Goal: Task Accomplishment & Management: Manage account settings

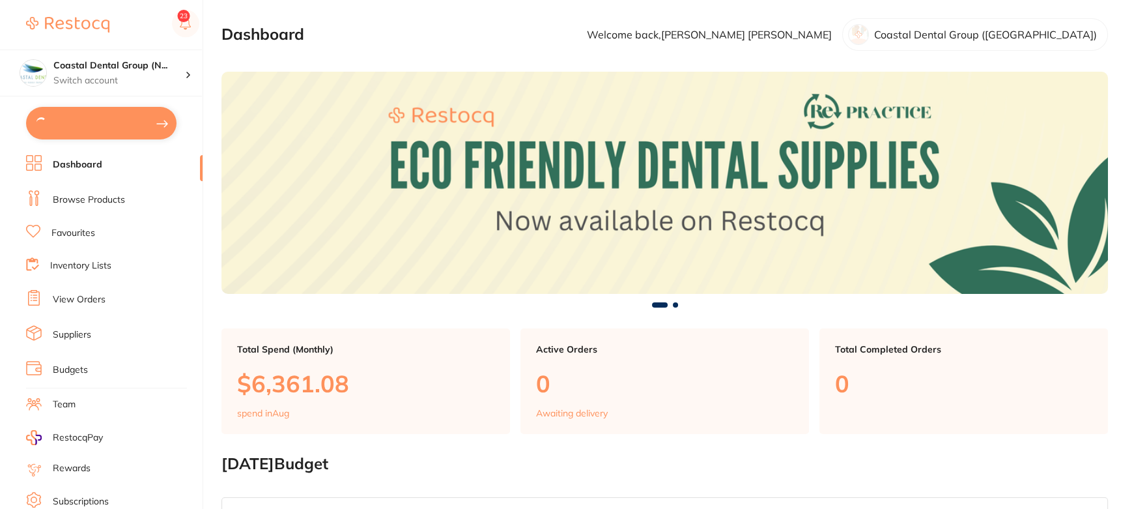
type input "2"
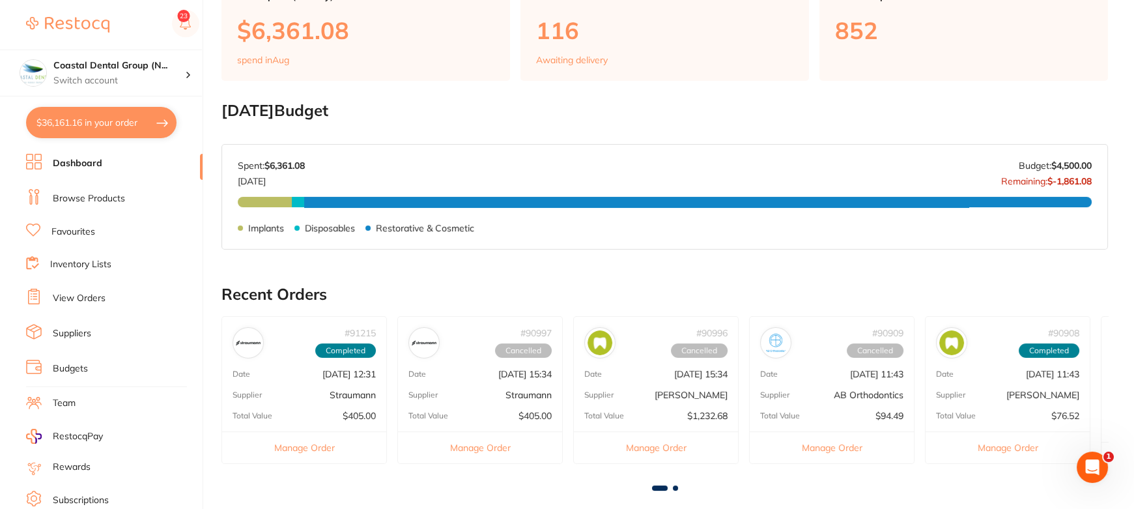
scroll to position [354, 0]
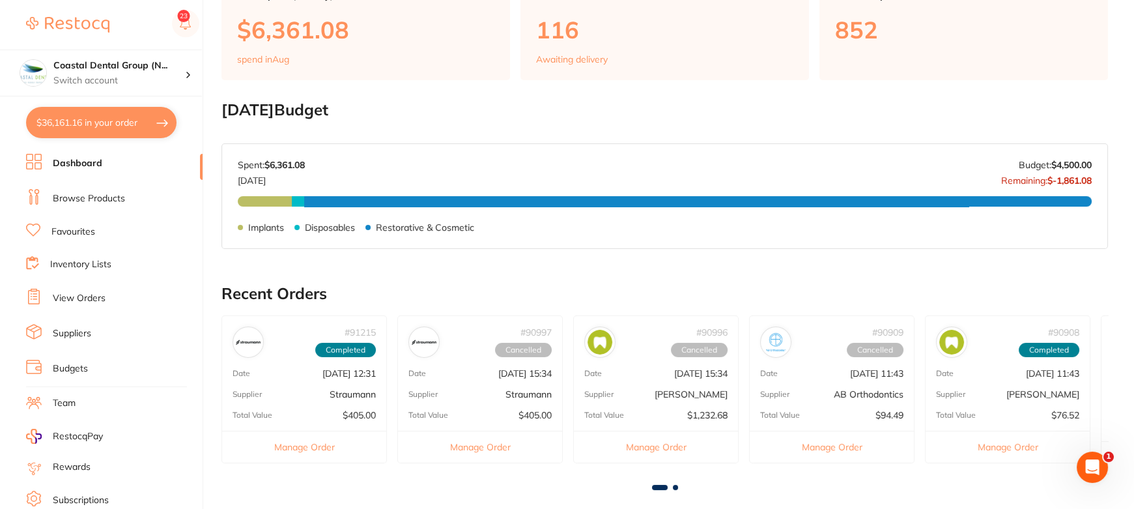
click at [89, 293] on link "View Orders" at bounding box center [79, 298] width 53 height 13
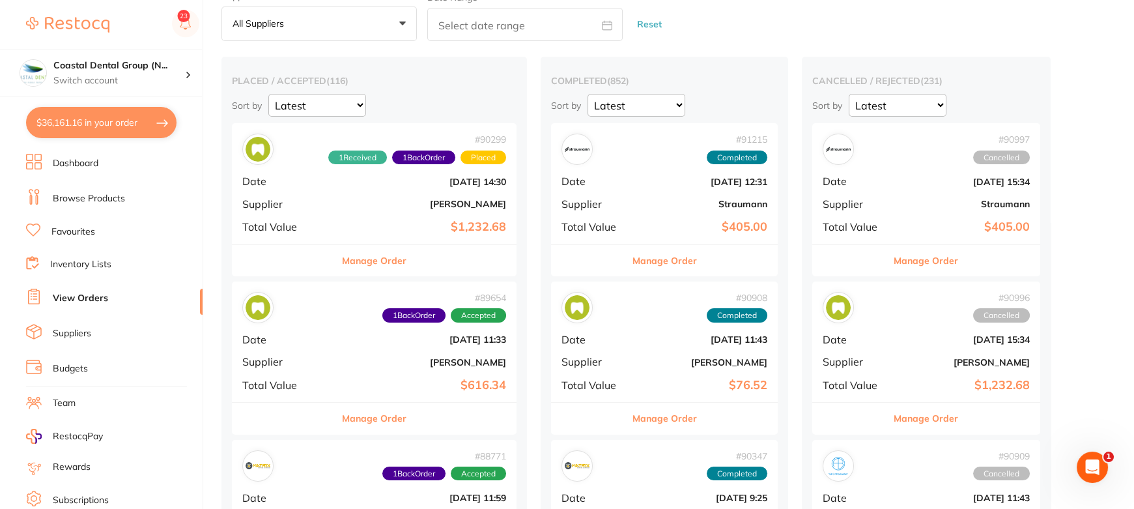
click at [397, 208] on div "# 90299 1 Received 1 Back Order Placed Date Aug 14 2025, 14:30 Supplier Kulzer …" at bounding box center [374, 183] width 285 height 121
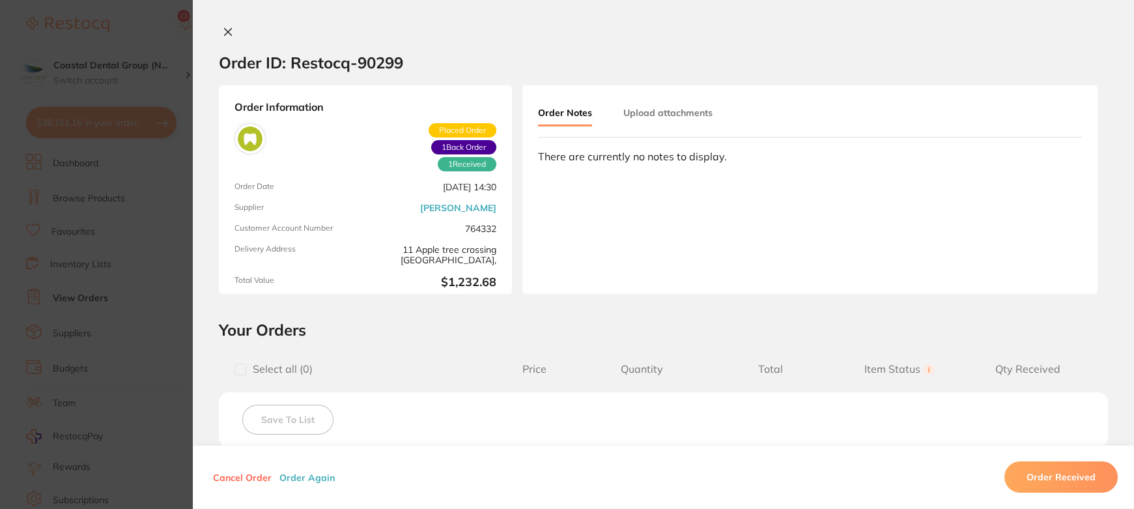
click at [225, 33] on icon at bounding box center [228, 32] width 7 height 7
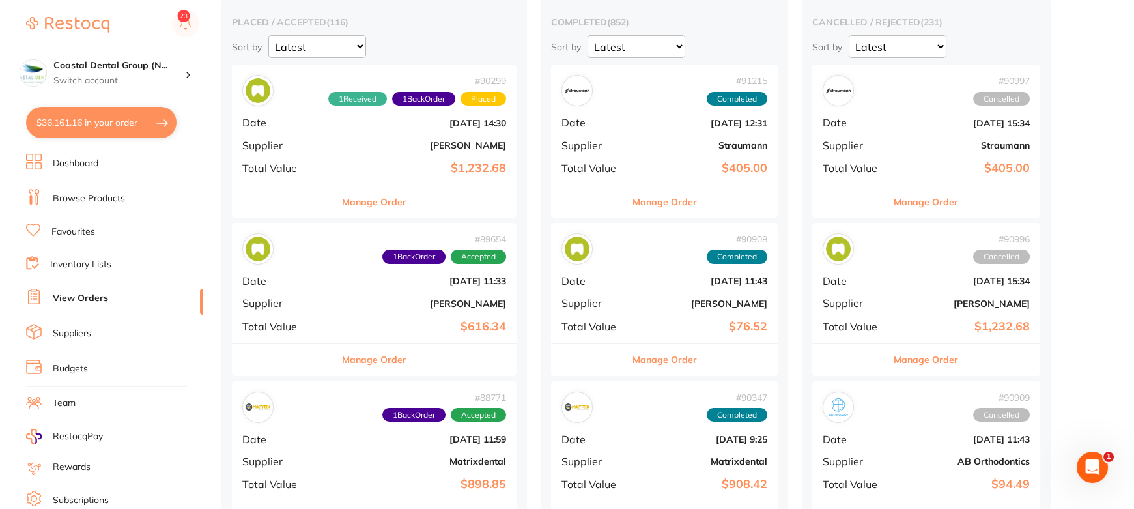
scroll to position [117, 0]
click at [1091, 459] on icon "Open Intercom Messenger" at bounding box center [1091, 466] width 22 height 22
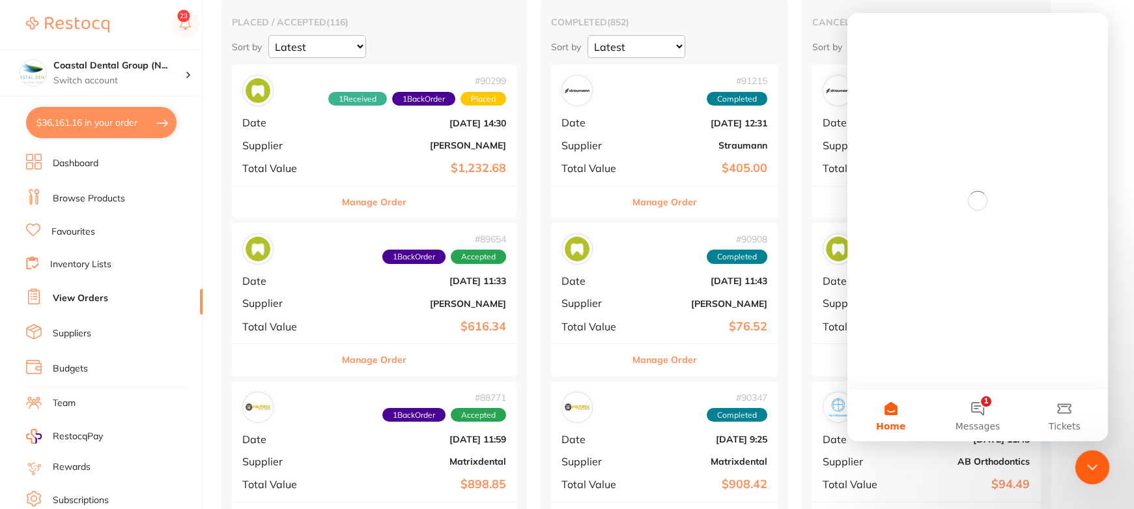
scroll to position [0, 0]
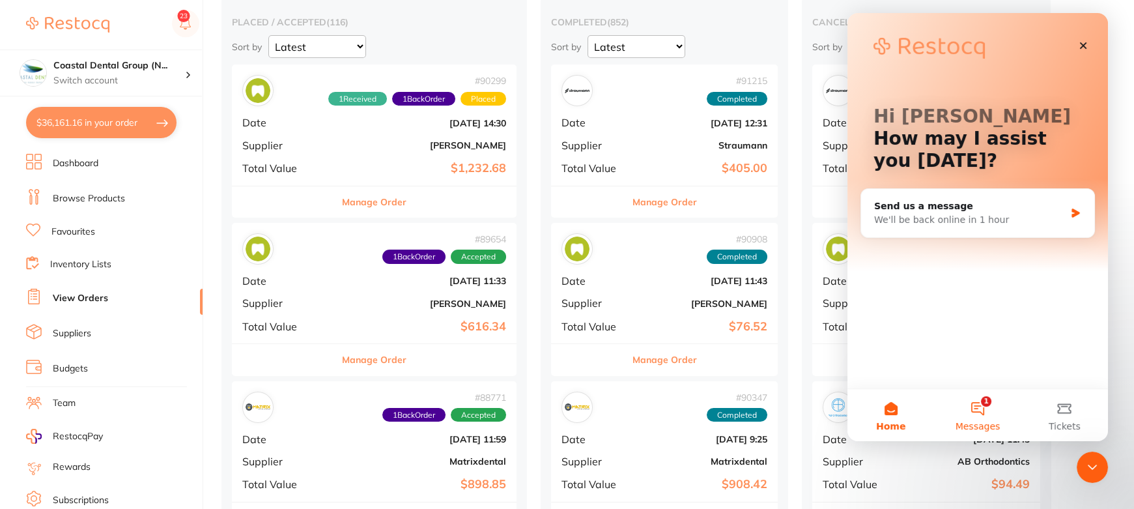
click at [976, 407] on button "1 Messages" at bounding box center [977, 415] width 87 height 52
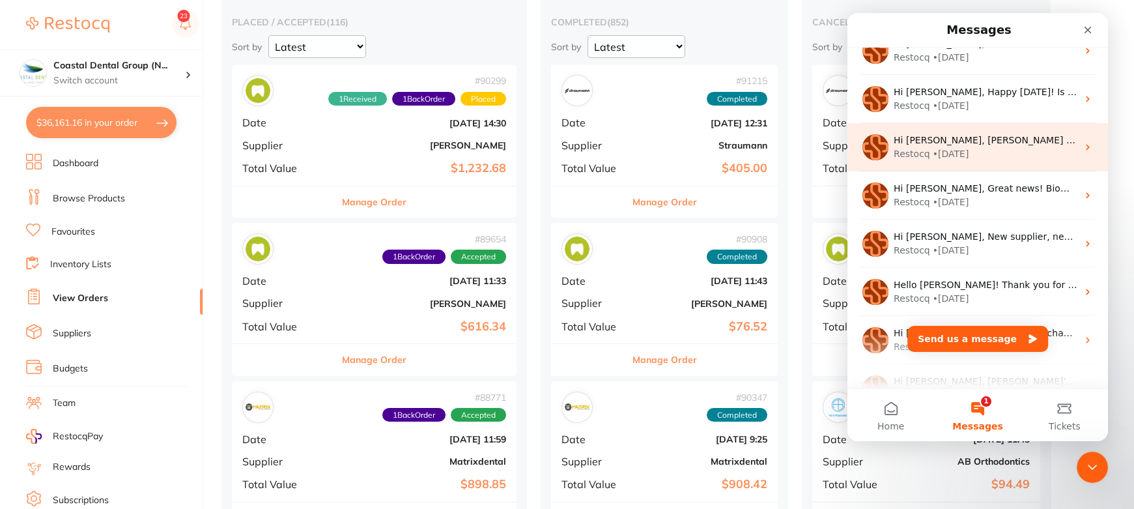
scroll to position [117, 0]
click at [1034, 154] on div "Restocq • 6w ago" at bounding box center [986, 154] width 184 height 14
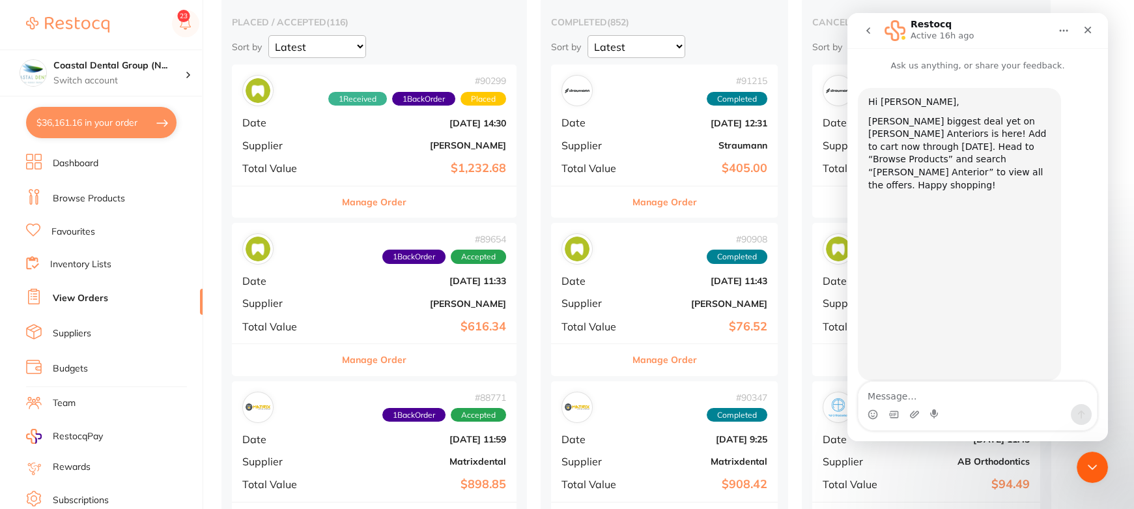
scroll to position [13, 0]
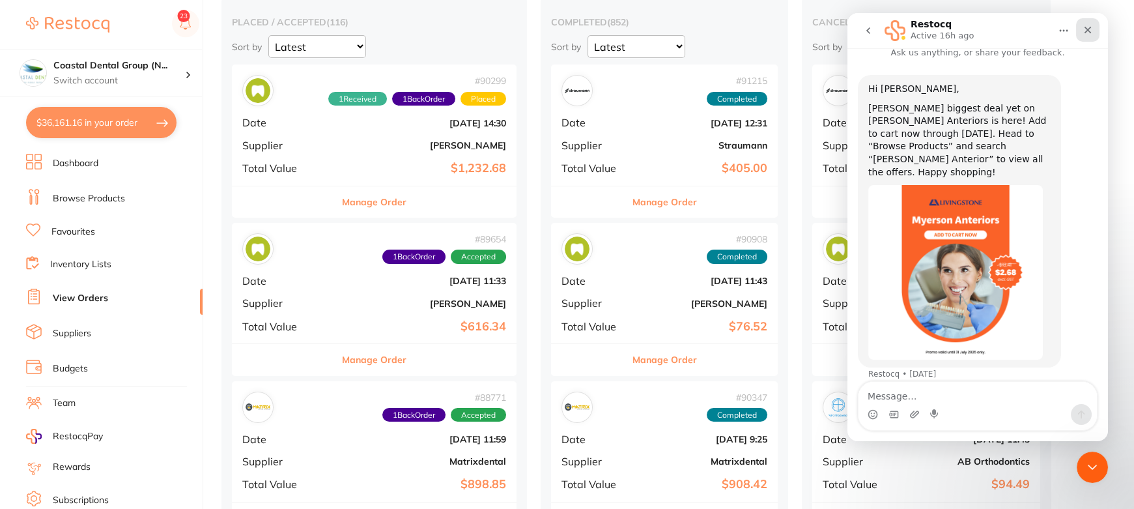
click at [1081, 31] on div "Close" at bounding box center [1087, 29] width 23 height 23
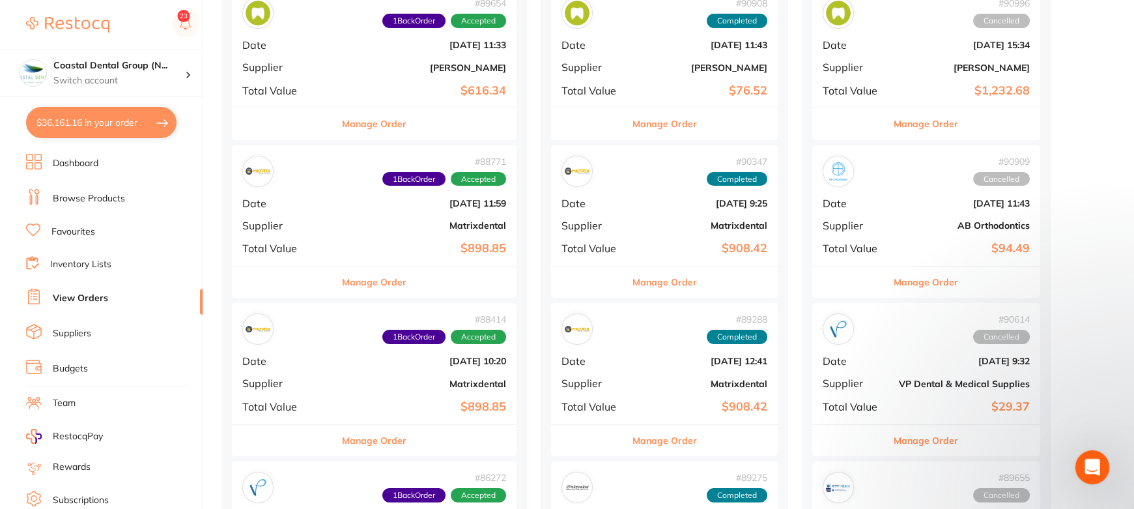
scroll to position [354, 0]
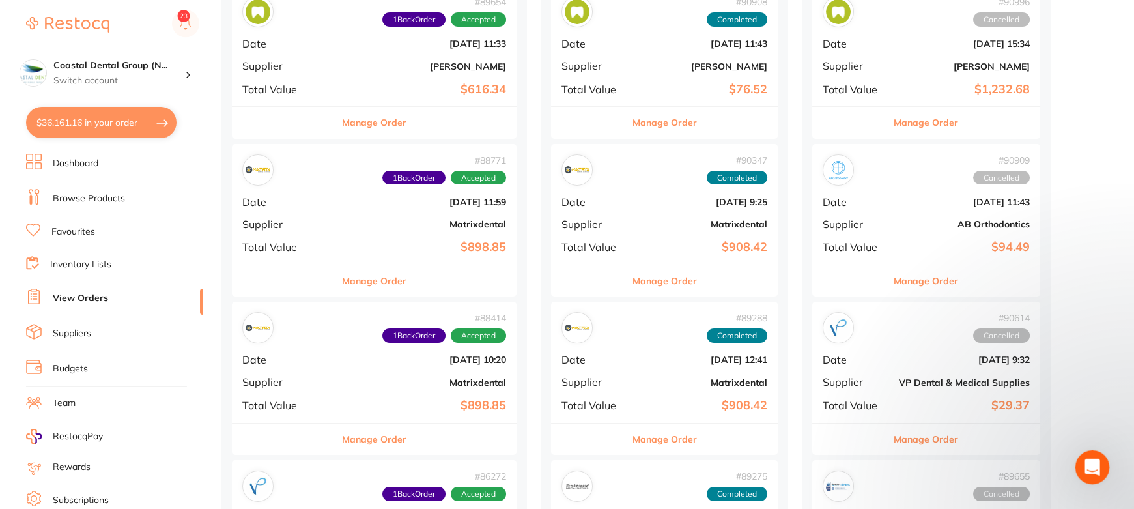
click at [1093, 468] on icon "Open Intercom Messenger" at bounding box center [1091, 466] width 22 height 22
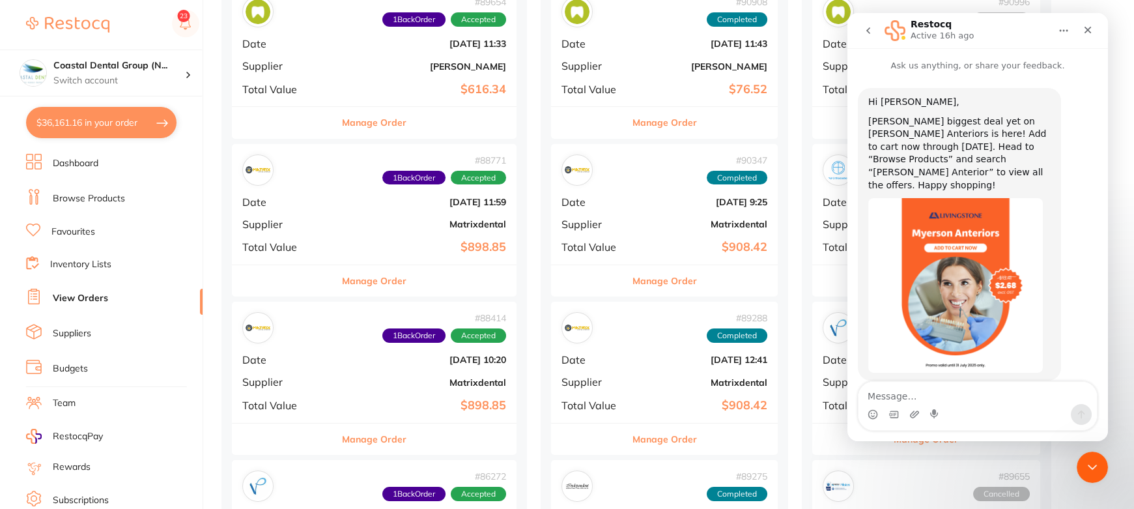
scroll to position [13, 0]
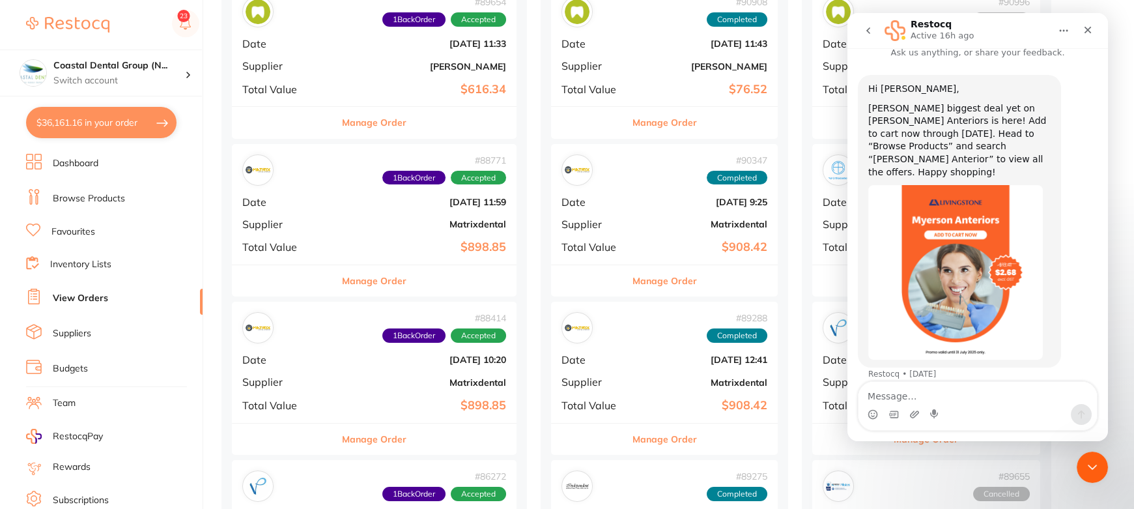
click at [864, 25] on icon "go back" at bounding box center [868, 30] width 10 height 10
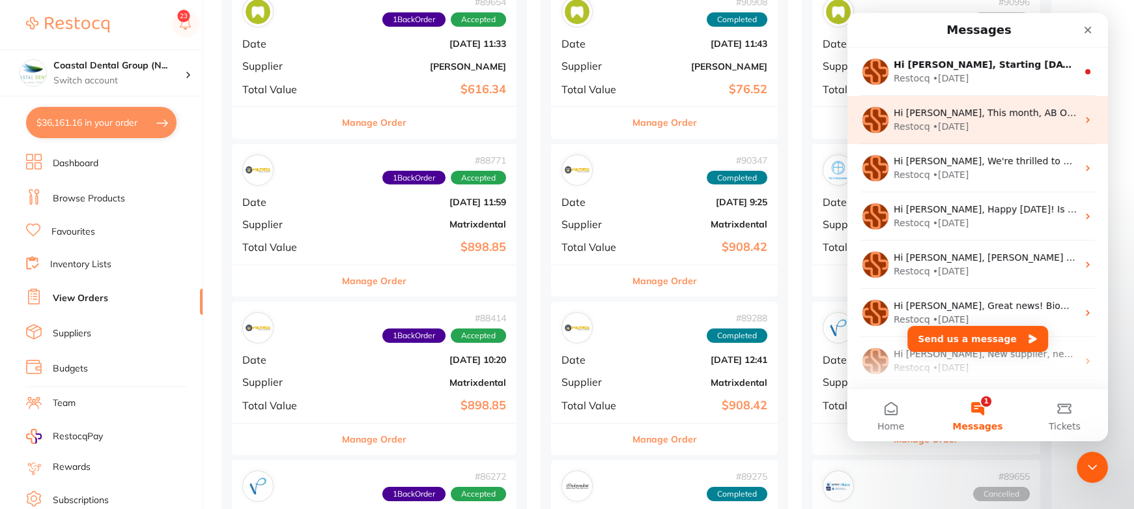
scroll to position [0, 0]
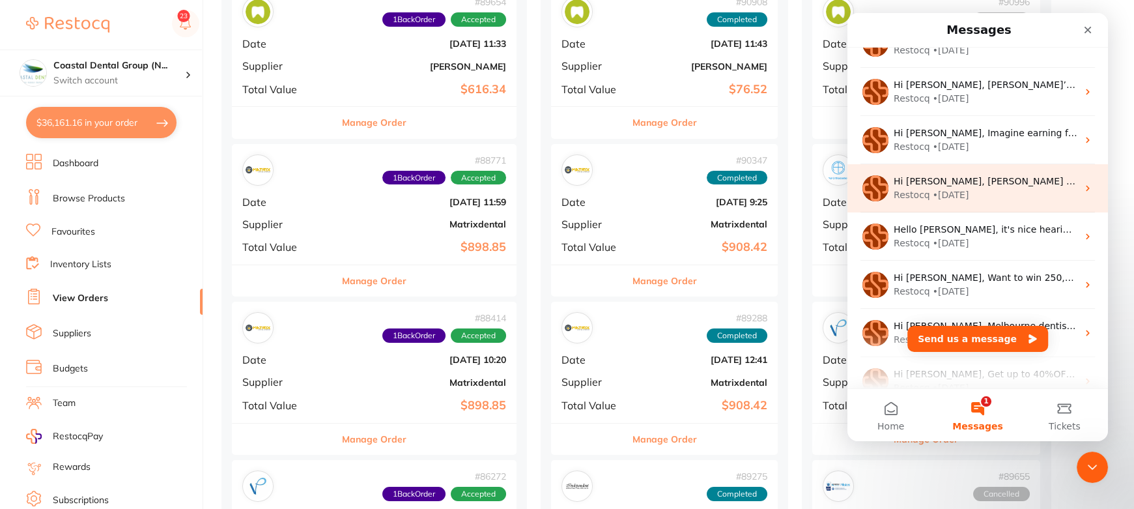
click at [1005, 192] on div "Restocq • 16w ago" at bounding box center [986, 195] width 184 height 14
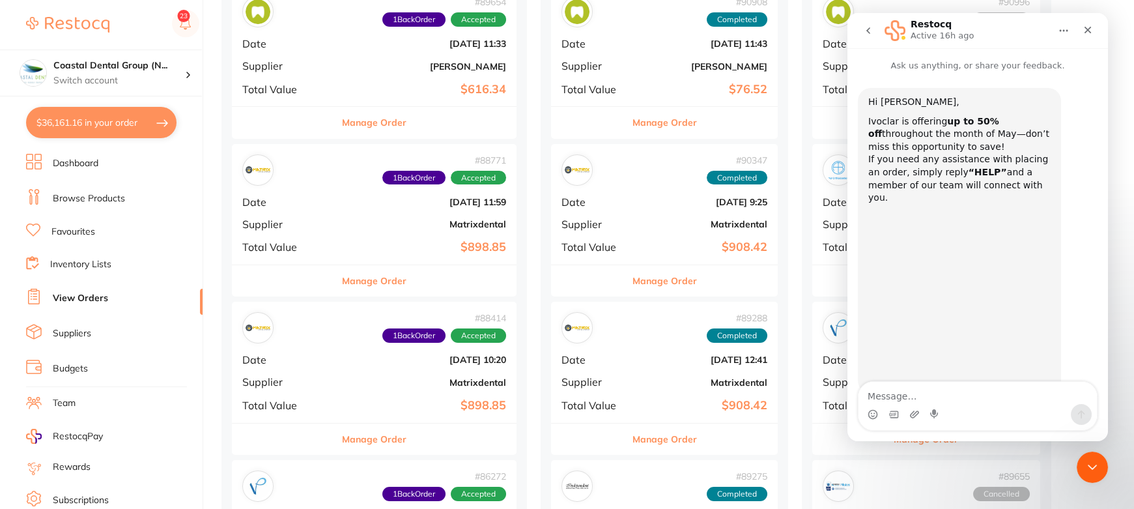
scroll to position [25, 0]
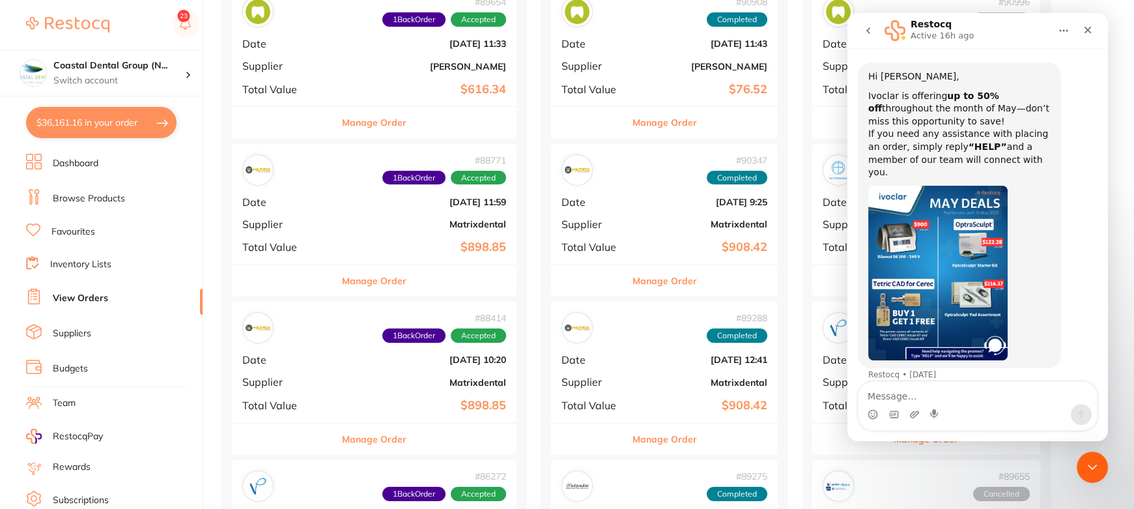
click at [988, 252] on img "Restocq says…" at bounding box center [938, 273] width 139 height 175
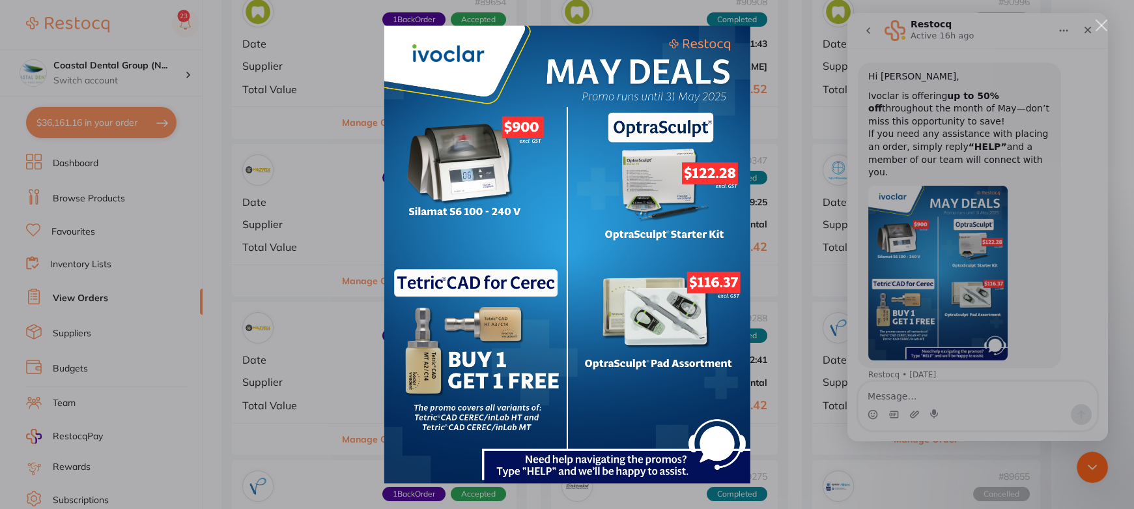
click at [372, 76] on div "Intercom messenger" at bounding box center [567, 254] width 1134 height 509
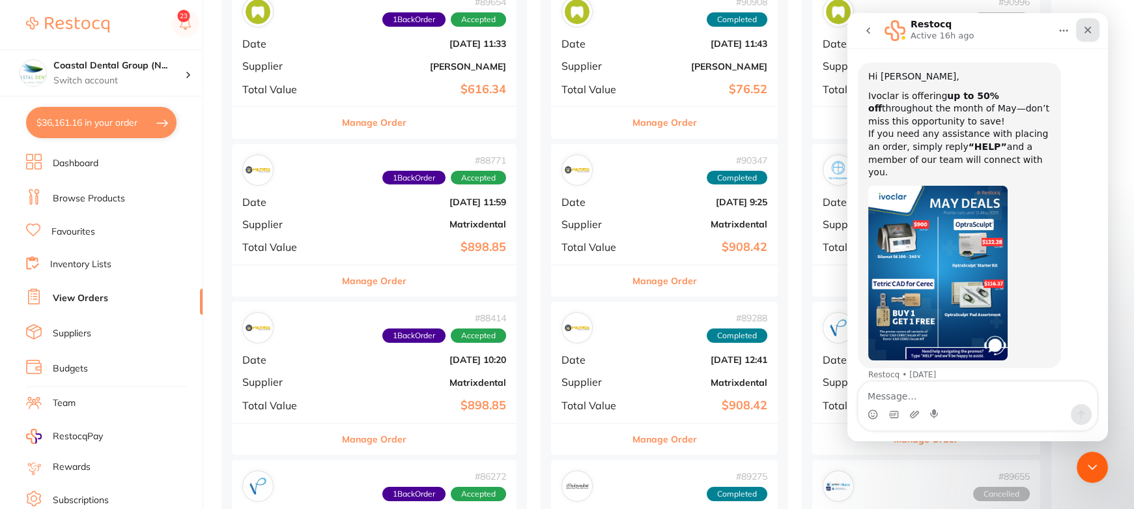
click at [1091, 23] on div "Close" at bounding box center [1087, 29] width 23 height 23
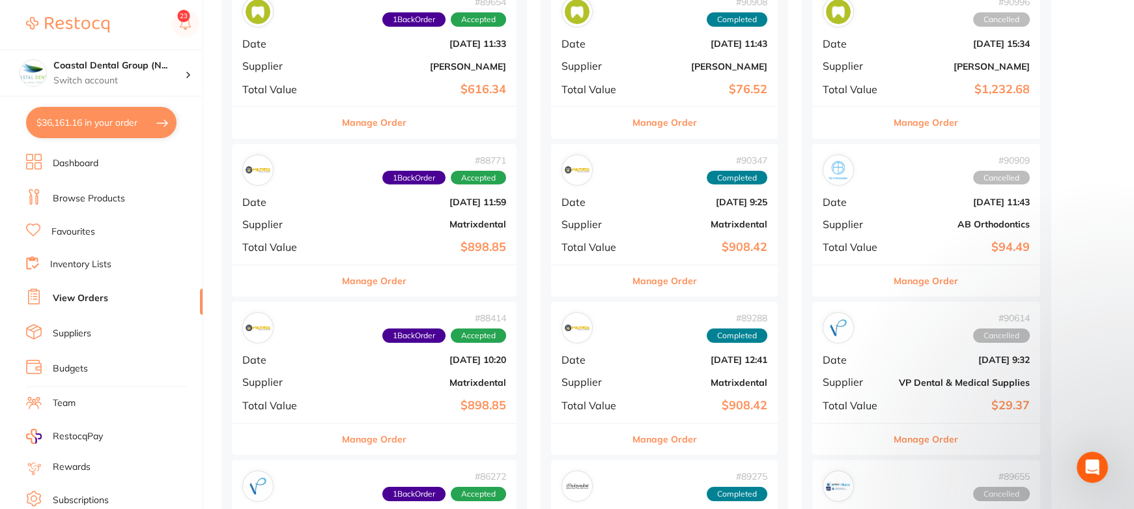
click at [68, 199] on link "Browse Products" at bounding box center [89, 198] width 72 height 13
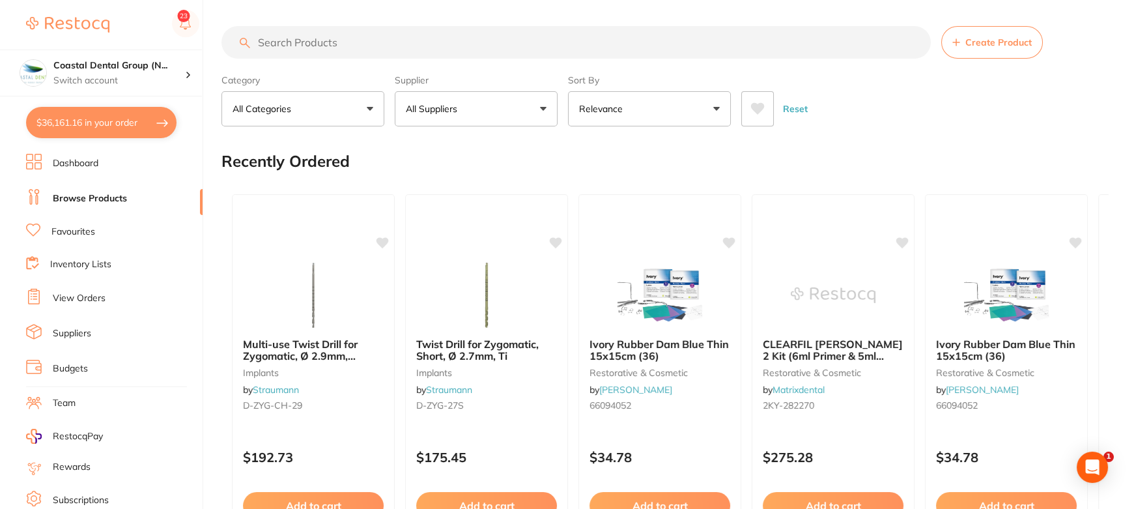
drag, startPoint x: 339, startPoint y: 44, endPoint x: 610, endPoint y: 45, distance: 270.4
click at [340, 44] on input "search" at bounding box center [577, 42] width 710 height 33
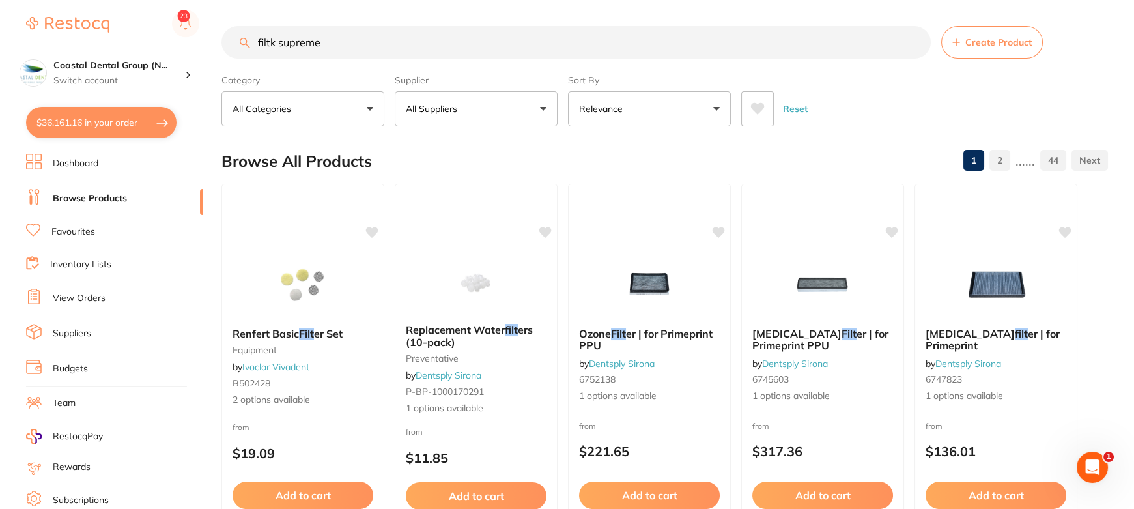
type input "filtk supreme"
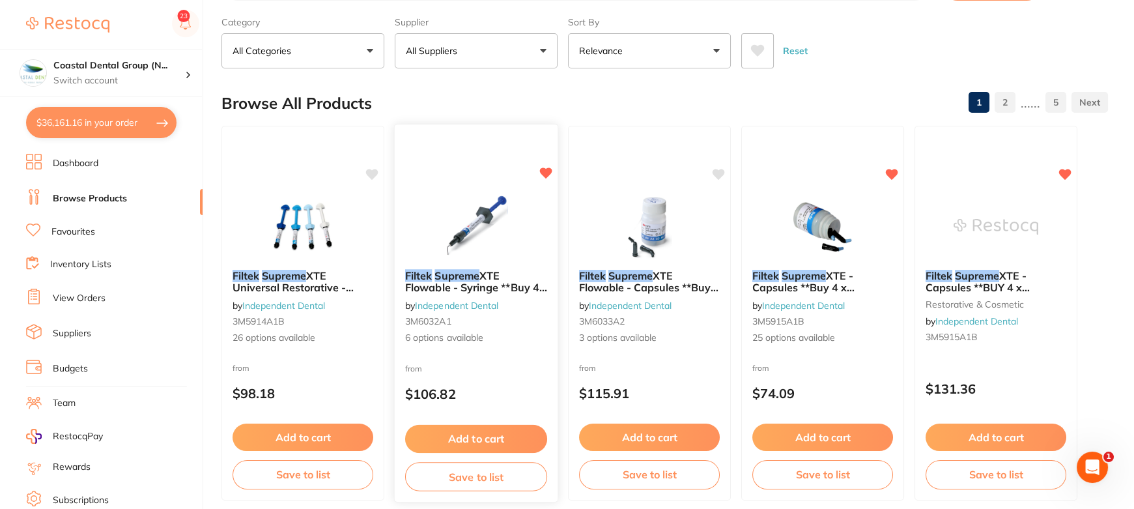
scroll to position [59, 0]
click at [491, 270] on span "XTE Flowable - Syringe **Buy 4 Bulk Fil Flowable Syringes **Receive 1 x" at bounding box center [476, 293] width 142 height 50
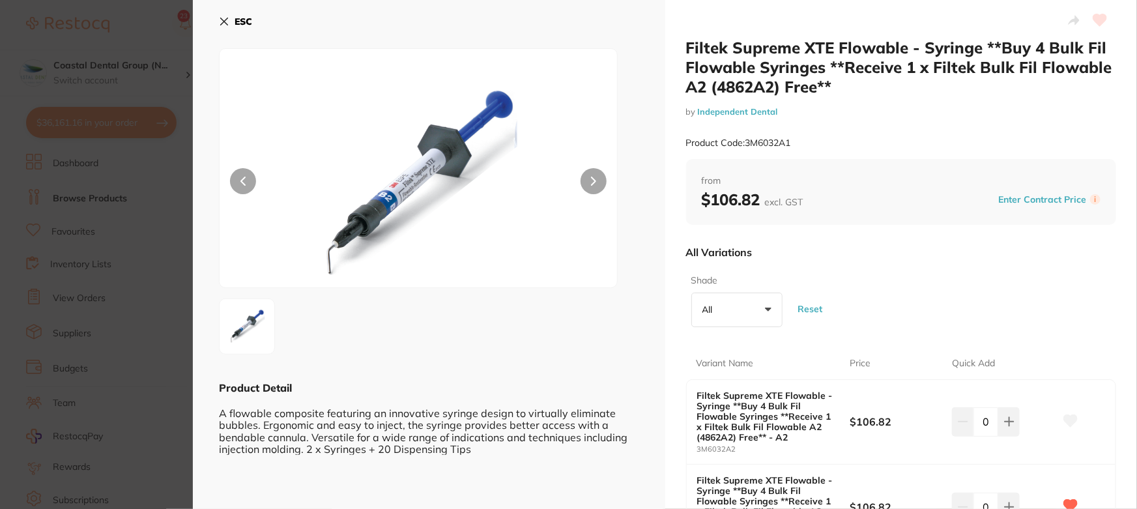
click at [222, 20] on icon at bounding box center [224, 21] width 7 height 7
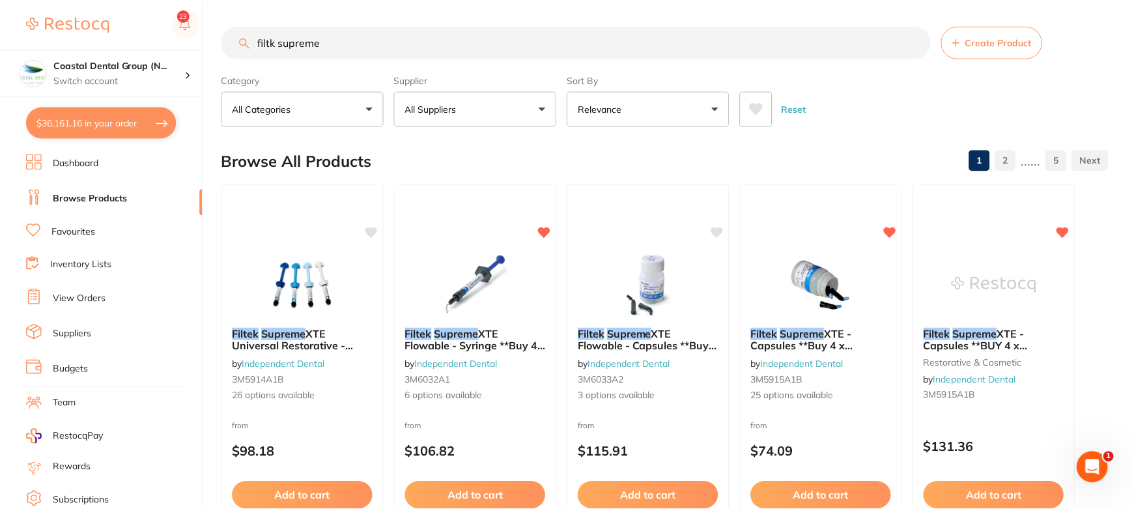
scroll to position [59, 0]
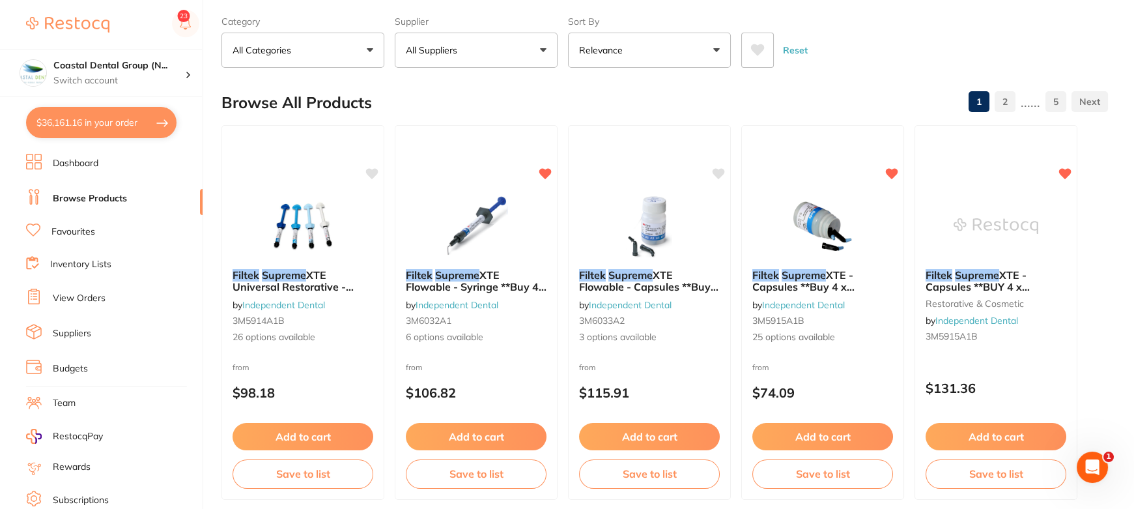
click at [78, 233] on link "Favourites" at bounding box center [73, 231] width 44 height 13
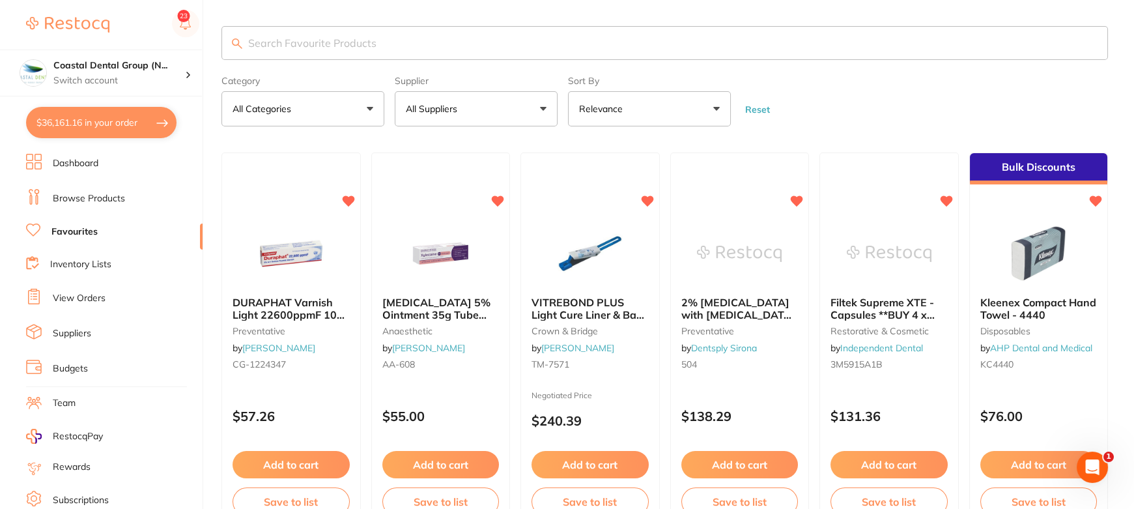
click at [68, 266] on link "Inventory Lists" at bounding box center [80, 264] width 61 height 13
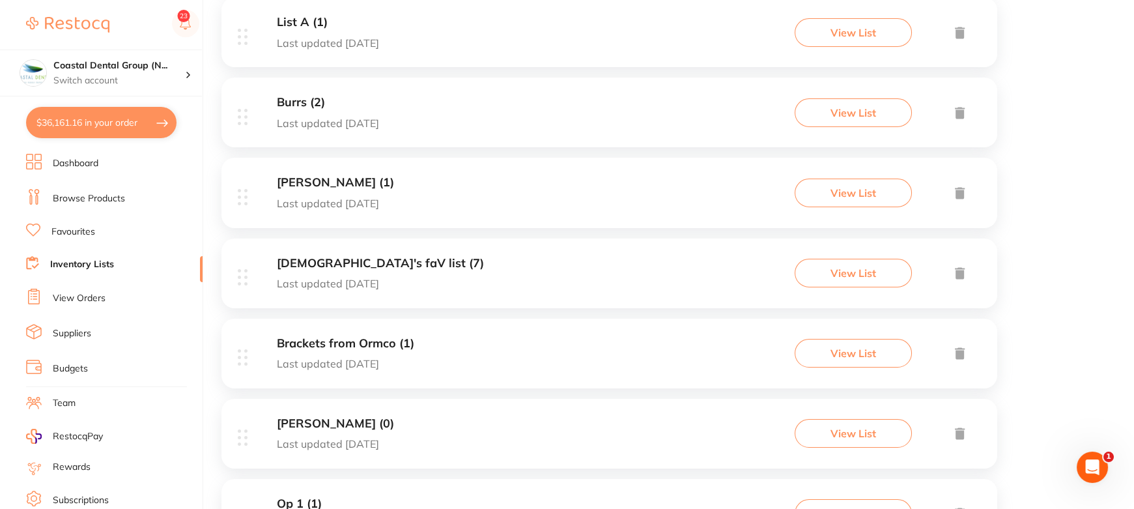
scroll to position [354, 0]
click at [346, 265] on h3 "Ved's faV list (7)" at bounding box center [380, 263] width 207 height 14
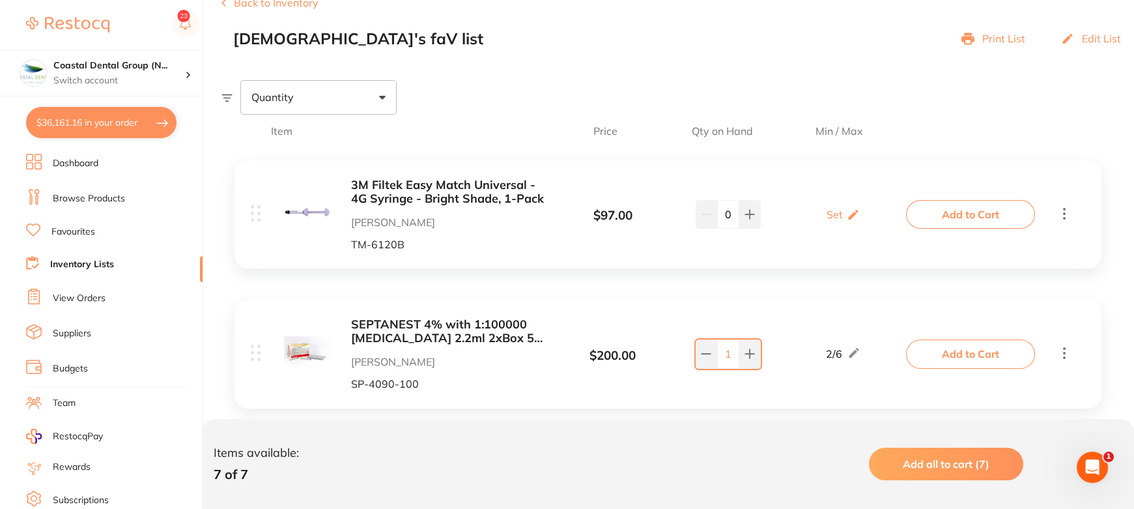
scroll to position [177, 0]
click at [90, 331] on link "Suppliers" at bounding box center [72, 333] width 38 height 13
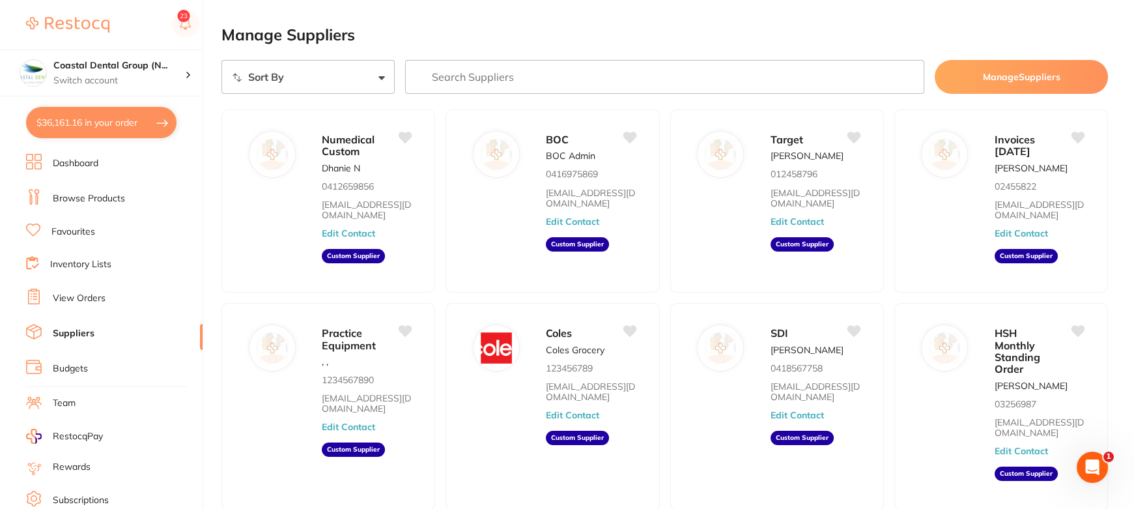
click at [79, 364] on link "Budgets" at bounding box center [70, 368] width 35 height 13
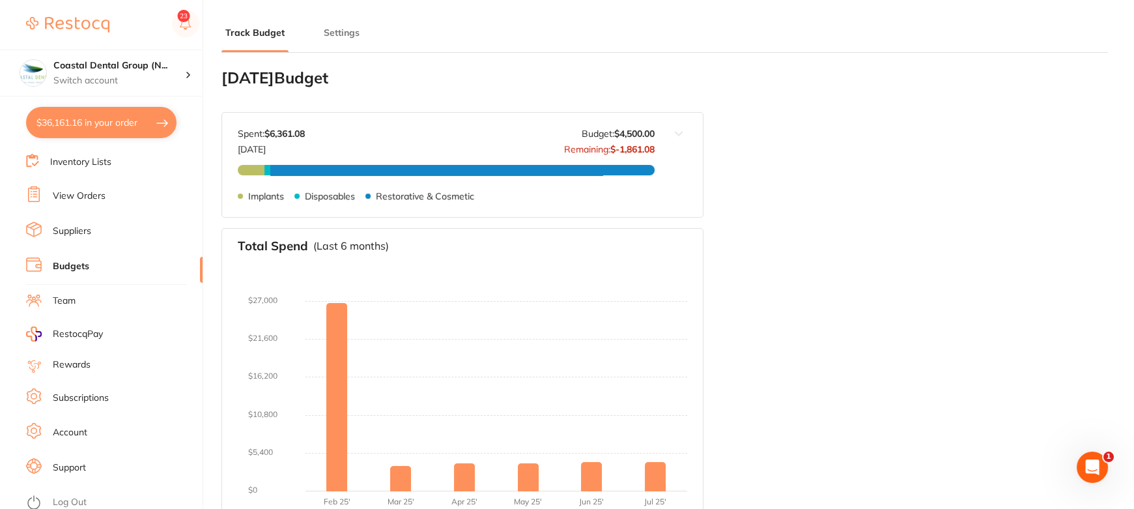
scroll to position [10, 0]
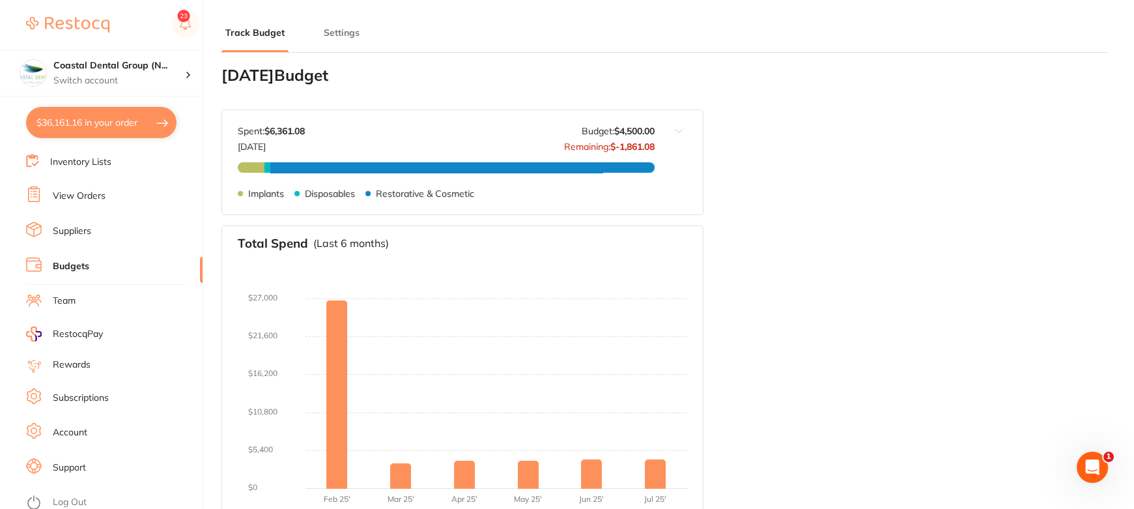
click at [62, 299] on link "Team" at bounding box center [64, 300] width 23 height 13
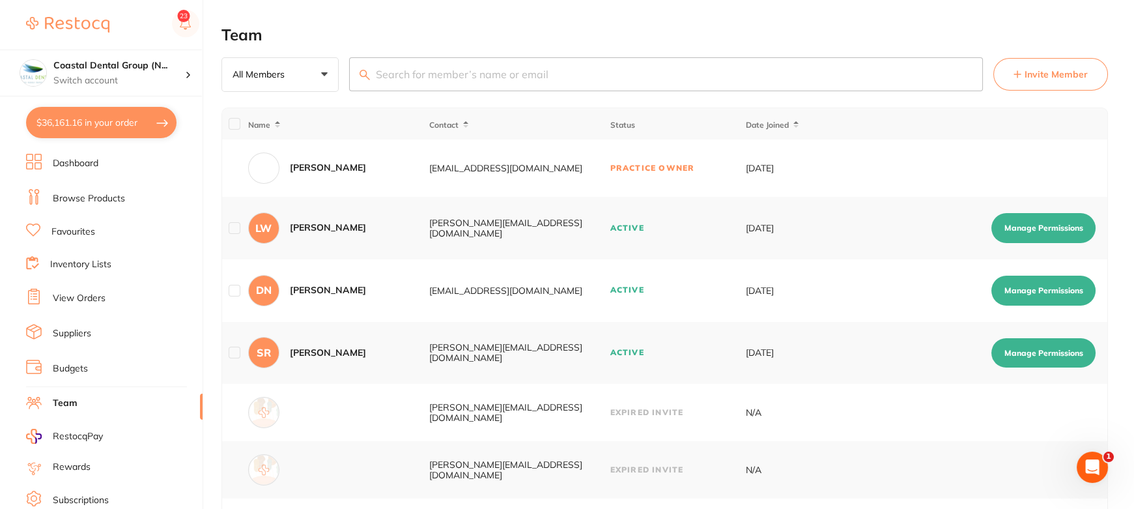
click at [74, 26] on img at bounding box center [67, 25] width 83 height 16
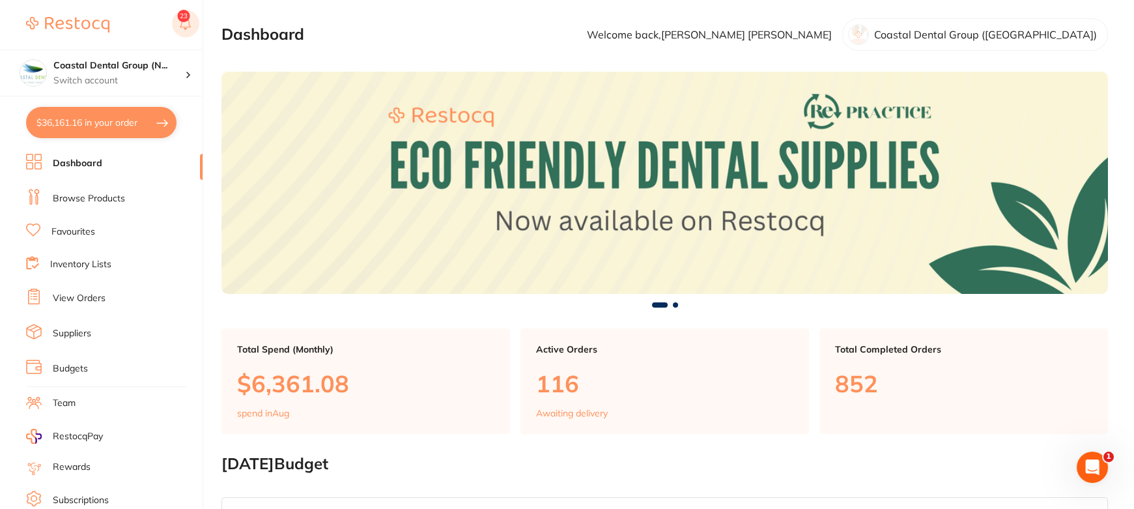
click at [175, 19] on rect at bounding box center [185, 23] width 27 height 27
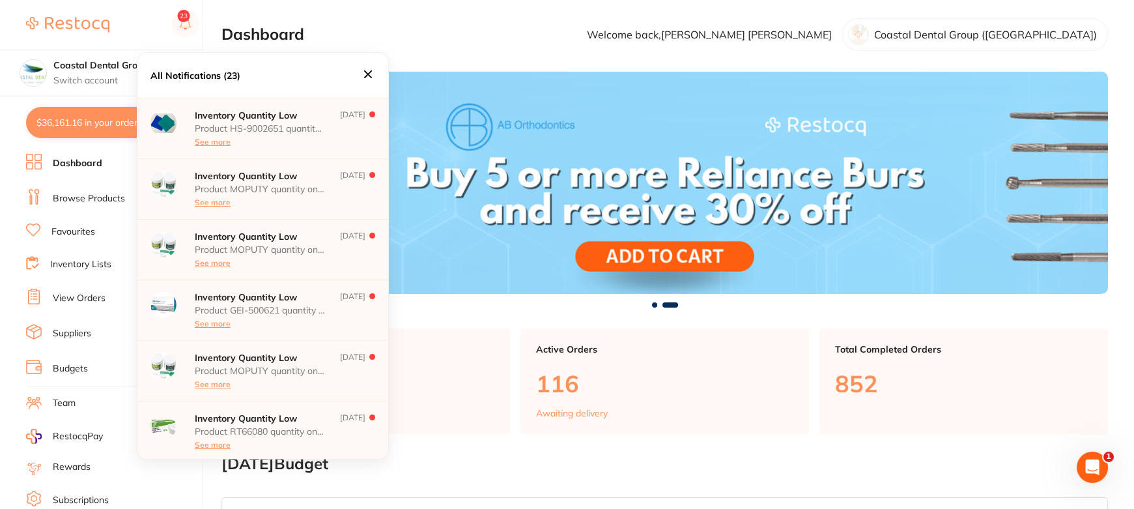
click at [366, 75] on icon at bounding box center [368, 74] width 14 height 14
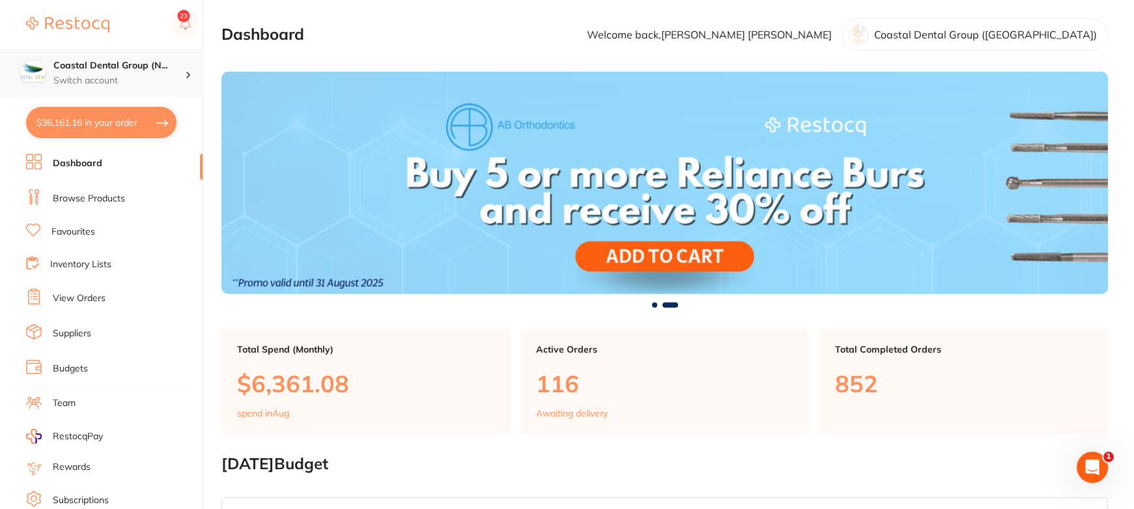
click at [162, 76] on p "Switch account" at bounding box center [119, 80] width 132 height 13
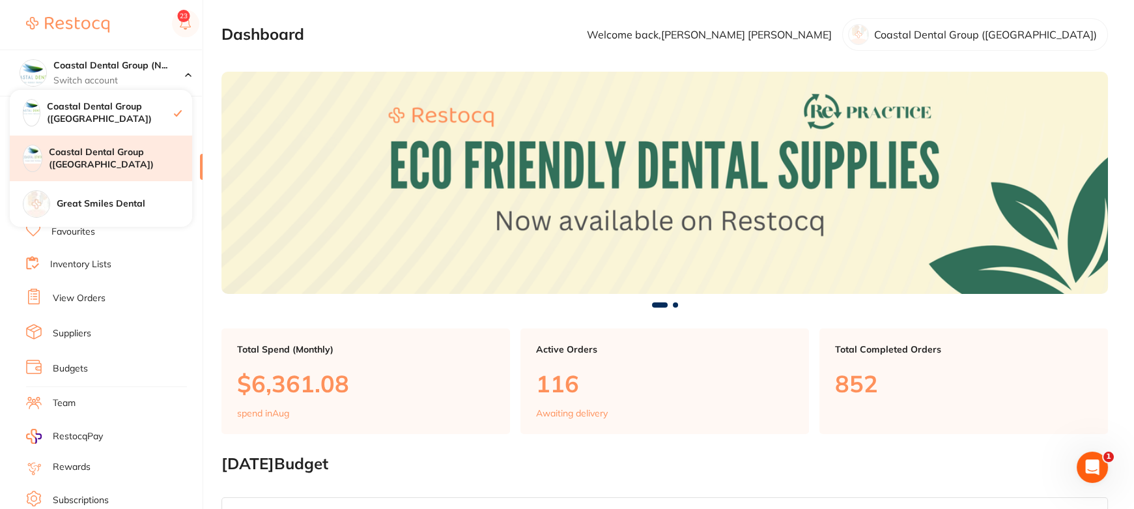
click at [162, 157] on h4 "Coastal Dental Group ([GEOGRAPHIC_DATA])" at bounding box center [120, 158] width 143 height 25
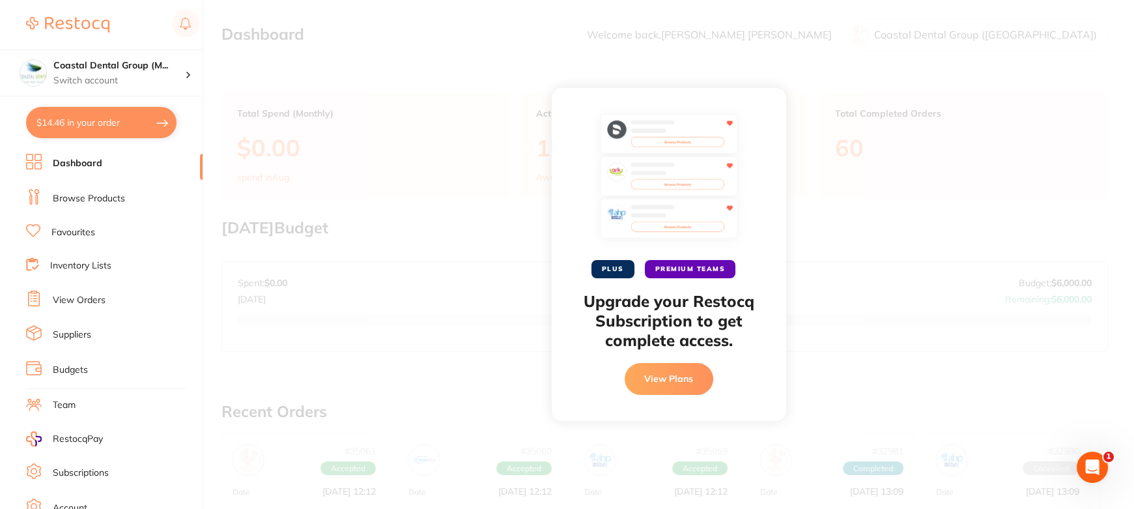
click at [66, 162] on link "Dashboard" at bounding box center [78, 163] width 50 height 13
click at [404, 158] on div "PLUS PREMIUM TEAMS Upgrade your Restocq Subscription to get complete access. Vi…" at bounding box center [668, 254] width 931 height 509
click at [673, 371] on button "View Plans" at bounding box center [669, 378] width 89 height 31
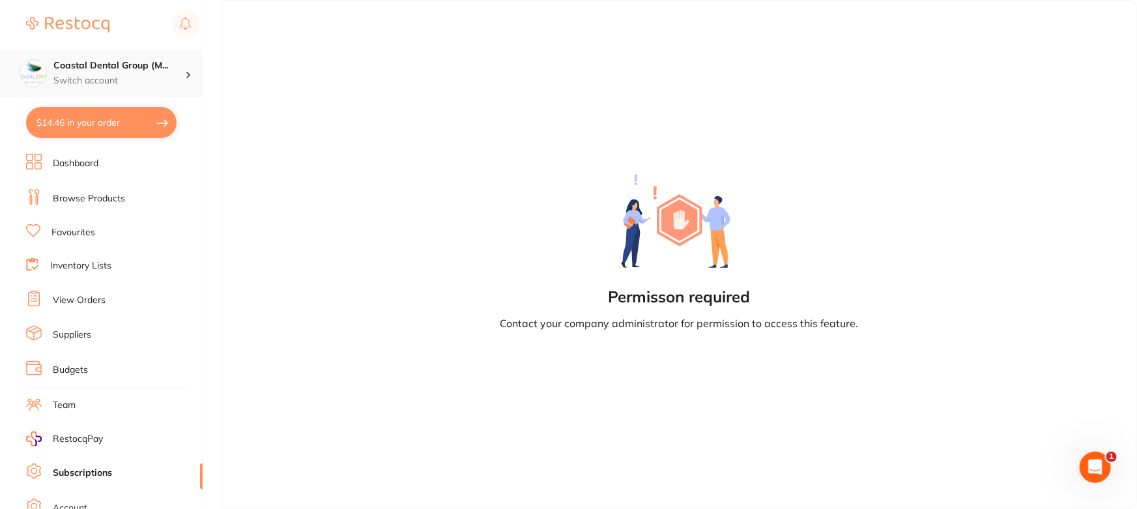
click at [71, 68] on h4 "Coastal Dental Group (M..." at bounding box center [119, 65] width 132 height 13
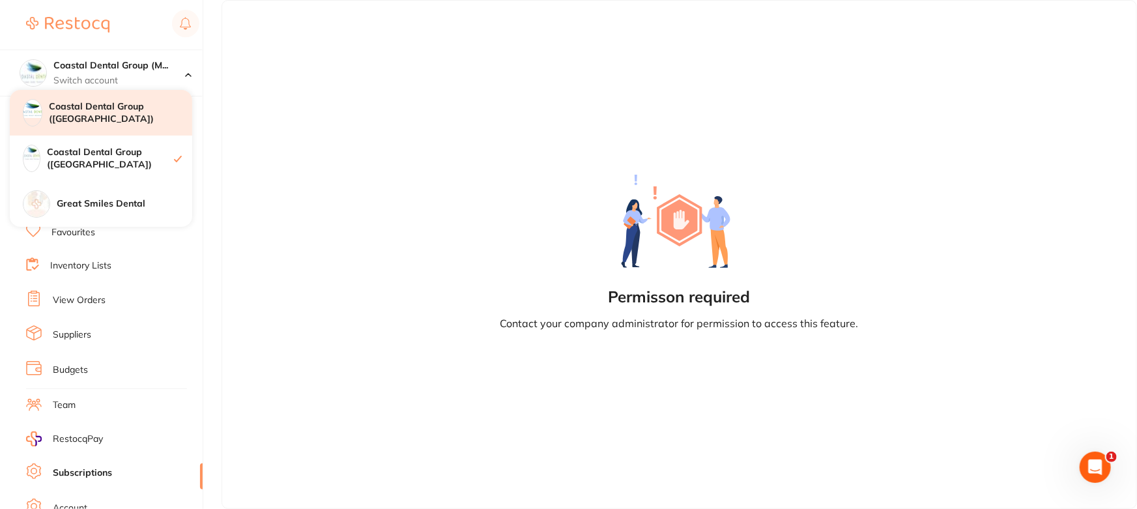
click at [100, 111] on h4 "Coastal Dental Group ([GEOGRAPHIC_DATA])" at bounding box center [120, 112] width 143 height 25
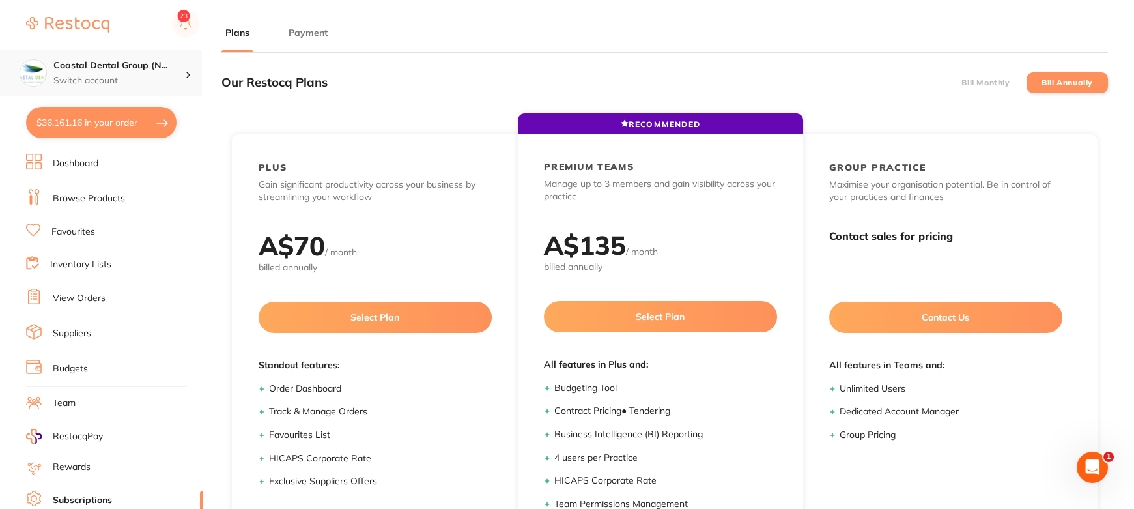
click at [134, 73] on div "Coastal Dental Group (N... Switch account" at bounding box center [119, 72] width 132 height 27
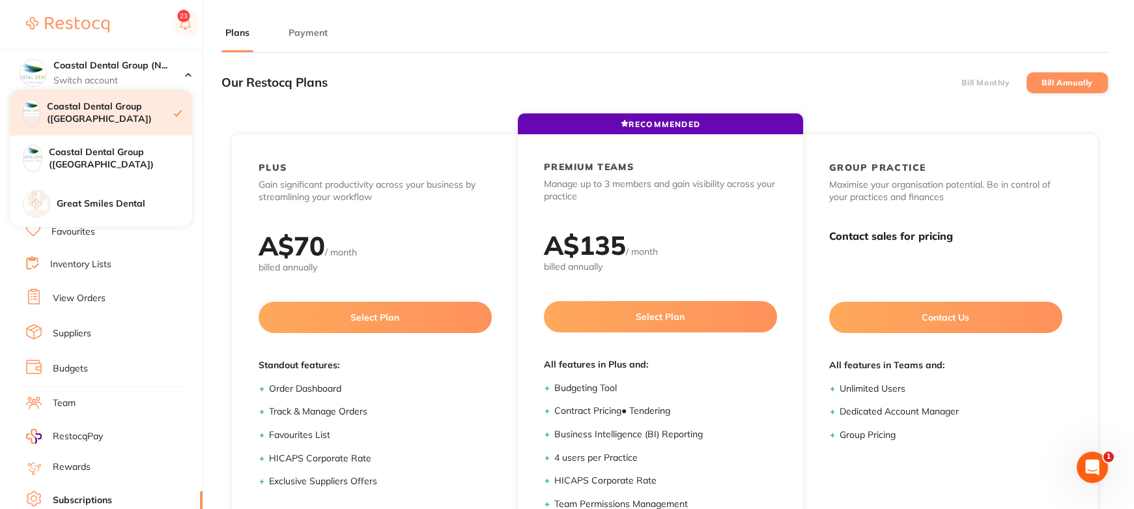
click at [89, 112] on h4 "Coastal Dental Group ([GEOGRAPHIC_DATA])" at bounding box center [110, 112] width 127 height 25
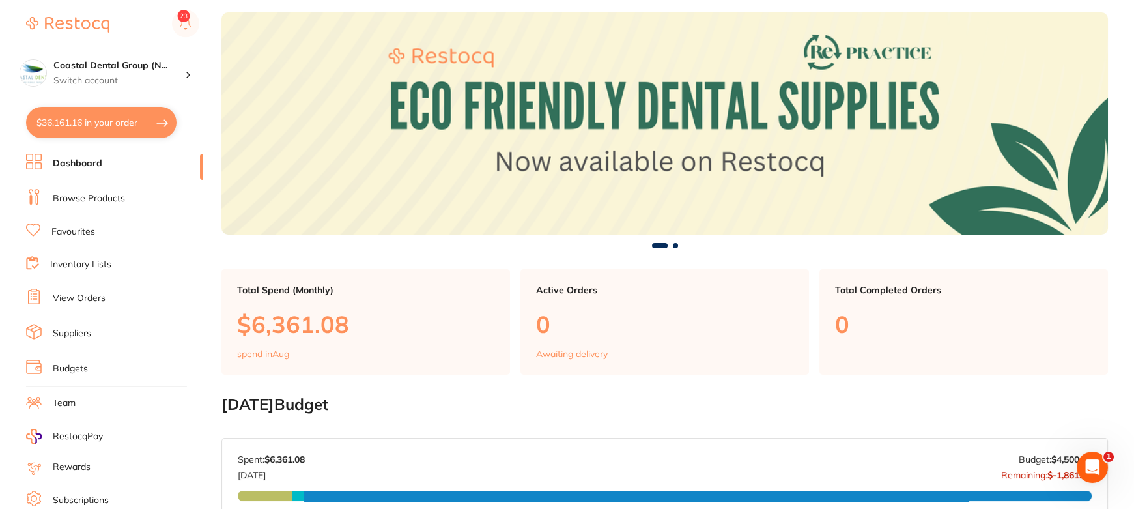
scroll to position [59, 0]
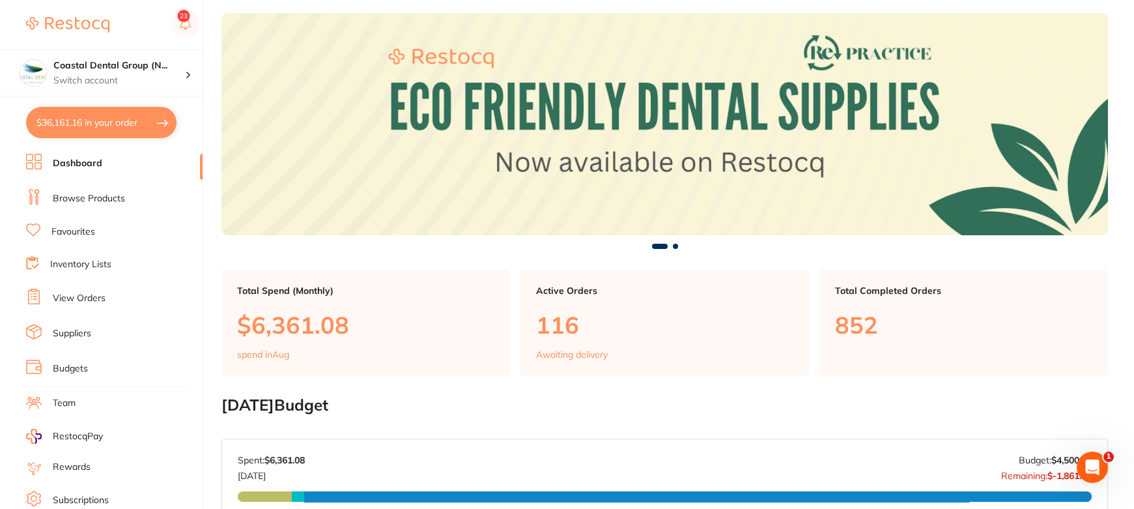
click at [89, 196] on link "Browse Products" at bounding box center [89, 198] width 72 height 13
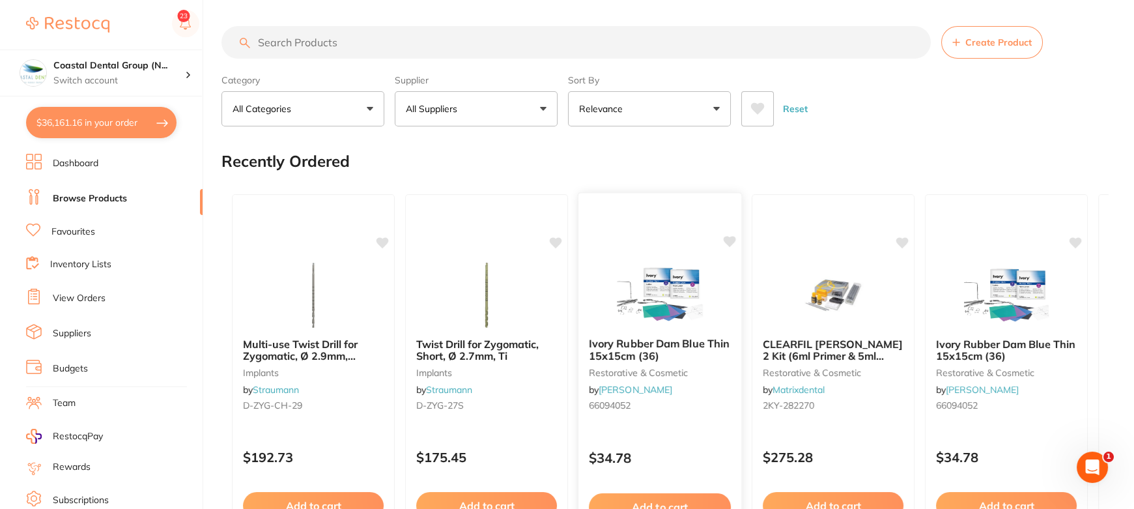
click at [674, 302] on img at bounding box center [659, 294] width 85 height 66
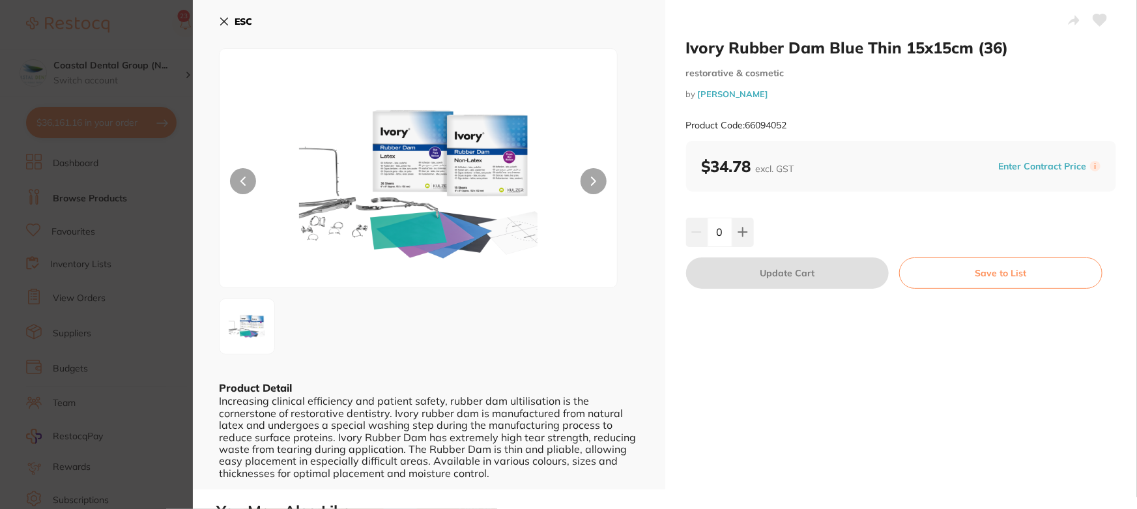
click at [1043, 165] on button "Enter Contract Price" at bounding box center [1042, 166] width 96 height 12
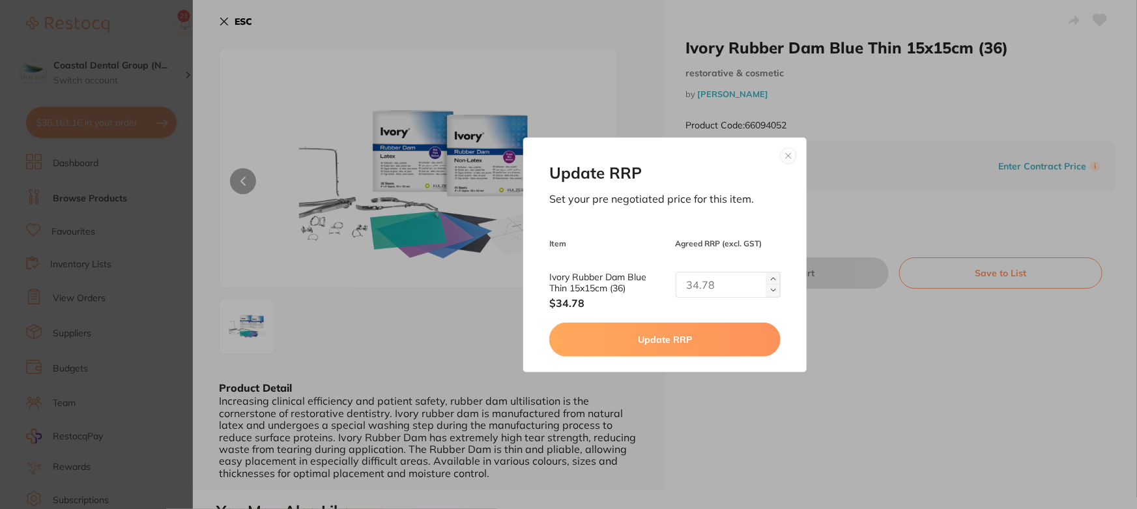
drag, startPoint x: 740, startPoint y: 291, endPoint x: 653, endPoint y: 285, distance: 87.5
click at [653, 285] on div "Ivory Rubber Dam Blue Thin 15x15cm (36) $34.78" at bounding box center [664, 291] width 231 height 38
drag, startPoint x: 680, startPoint y: 285, endPoint x: 727, endPoint y: 287, distance: 47.6
click at [727, 287] on input "text" at bounding box center [728, 285] width 105 height 26
click at [784, 156] on button at bounding box center [789, 156] width 16 height 16
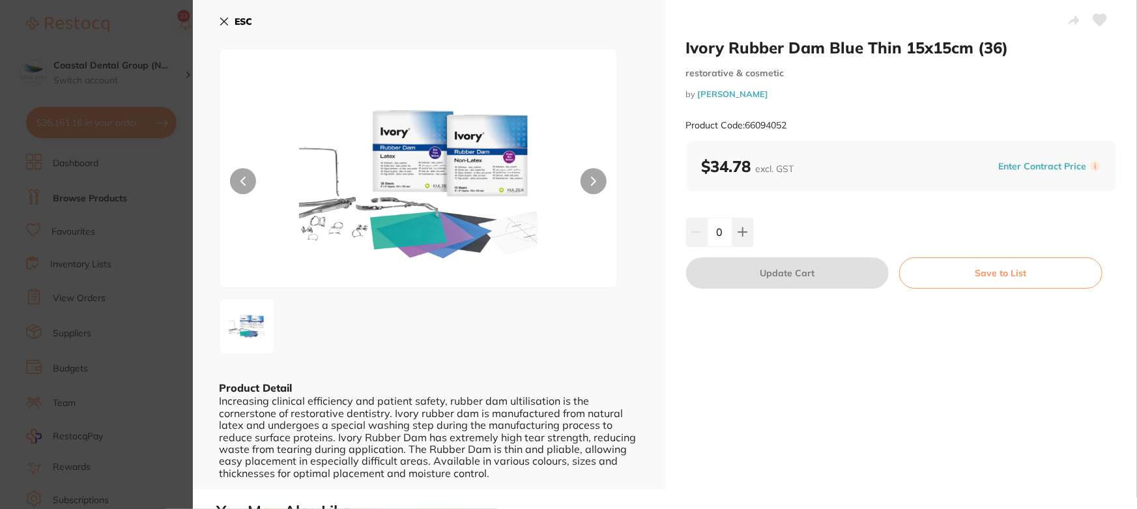
click at [220, 19] on icon at bounding box center [224, 21] width 10 height 10
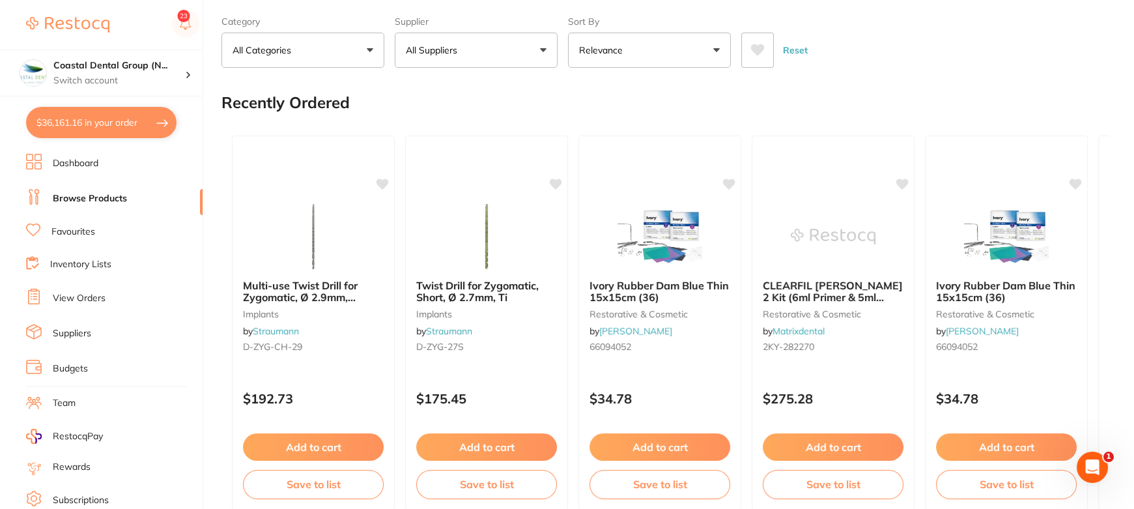
click at [86, 332] on link "Suppliers" at bounding box center [72, 333] width 38 height 13
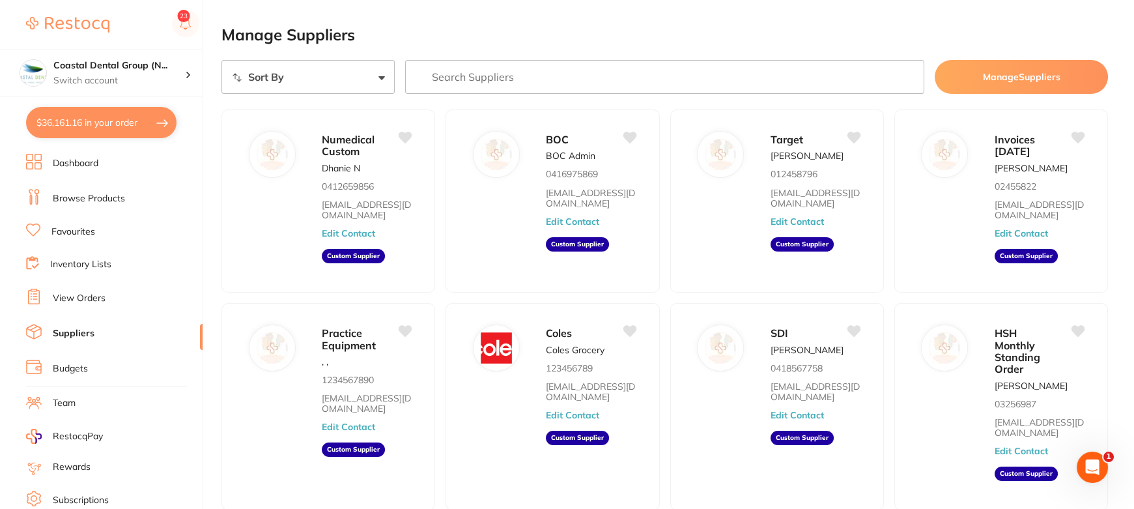
click at [78, 336] on link "Suppliers" at bounding box center [74, 333] width 42 height 13
click at [1037, 74] on button "Manage Suppliers" at bounding box center [1021, 77] width 173 height 34
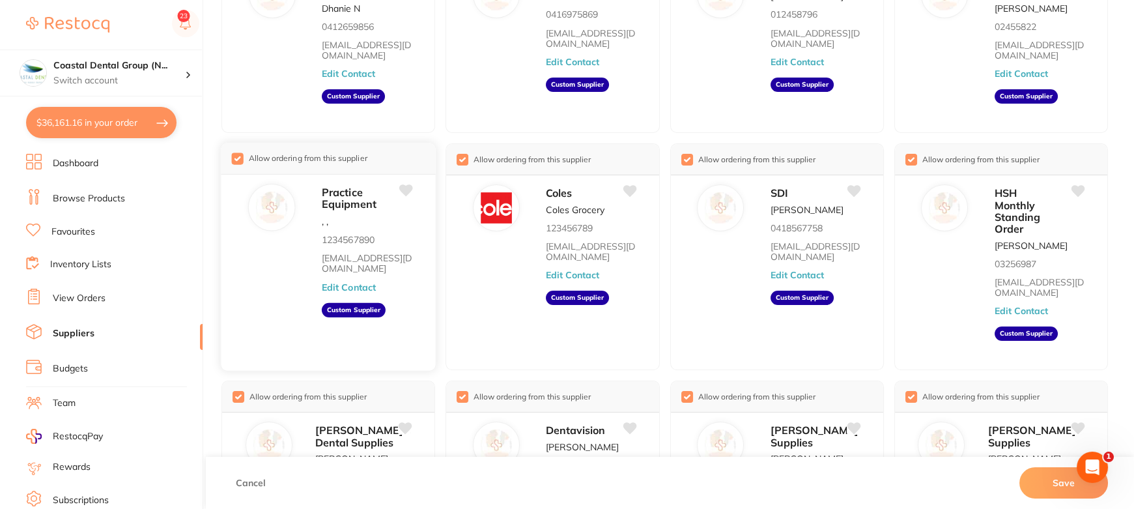
scroll to position [179, 0]
drag, startPoint x: 72, startPoint y: 362, endPoint x: 88, endPoint y: 351, distance: 19.2
click at [72, 362] on link "Budgets" at bounding box center [70, 368] width 35 height 13
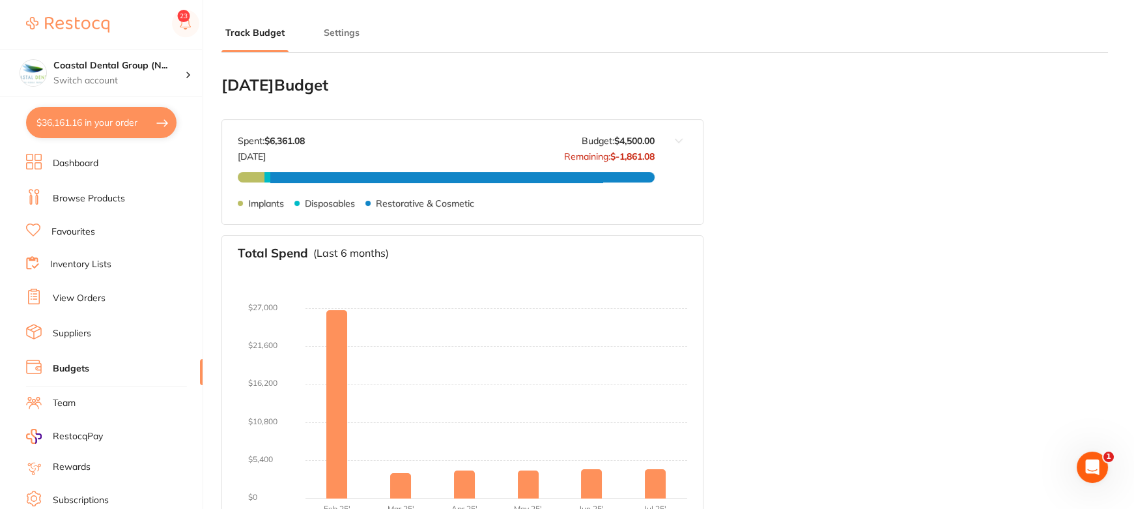
type input "6,000"
type input "4,500"
type input "3.0"
type input "150,000"
type input "4,500"
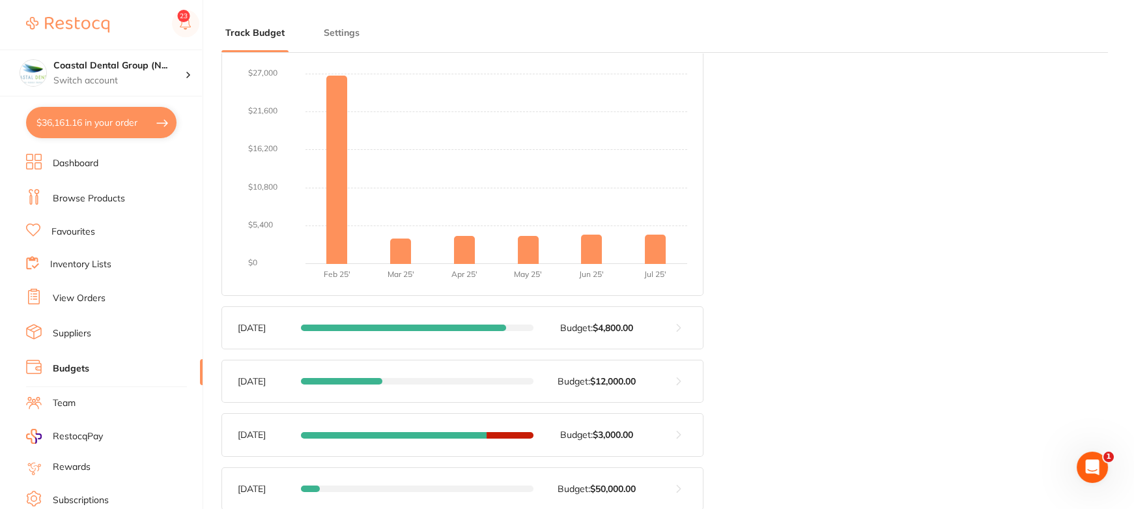
scroll to position [236, 0]
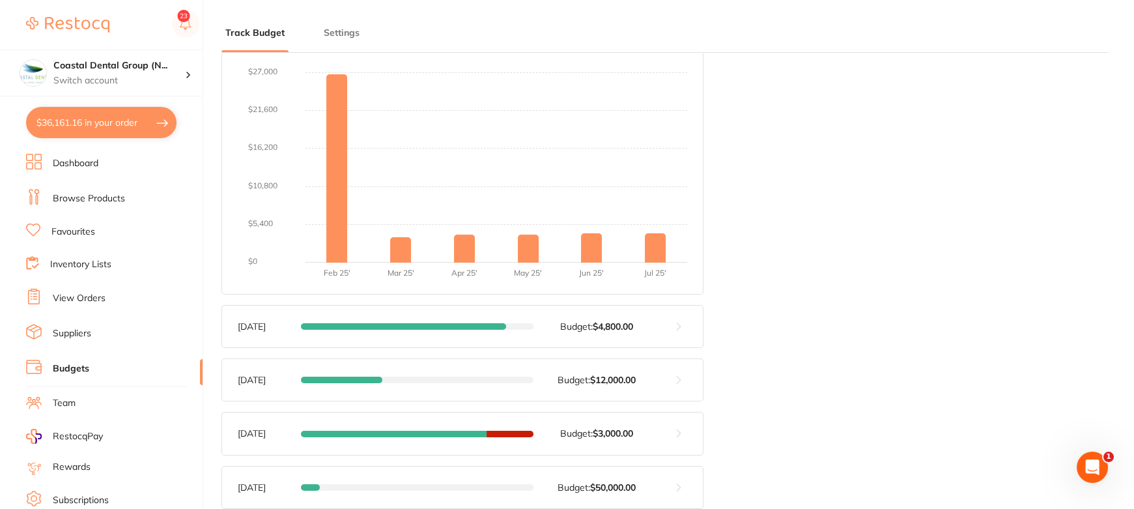
click at [596, 327] on strong "$4,800.00" at bounding box center [613, 327] width 40 height 12
click at [676, 326] on button at bounding box center [679, 327] width 48 height 42
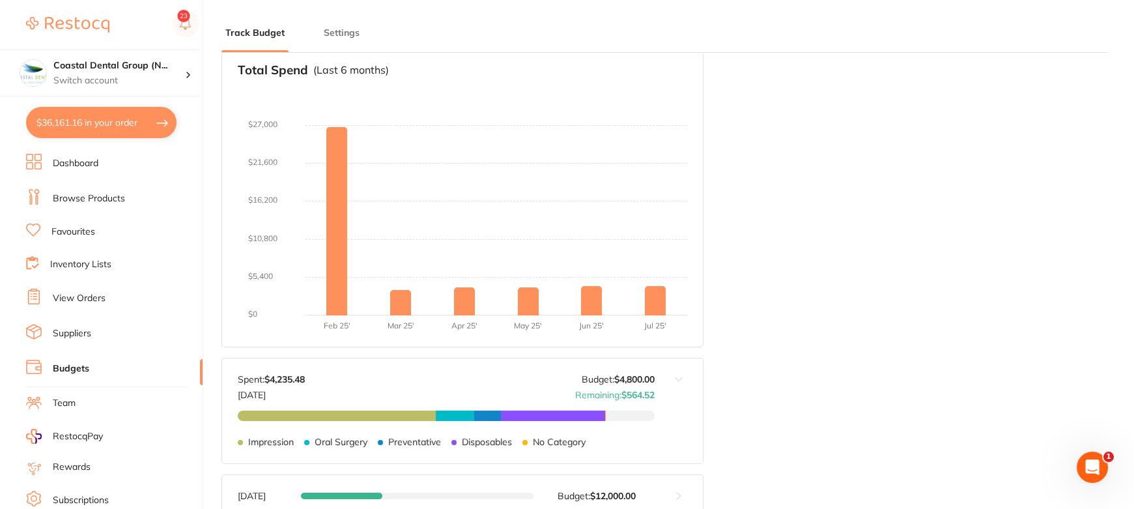
scroll to position [177, 0]
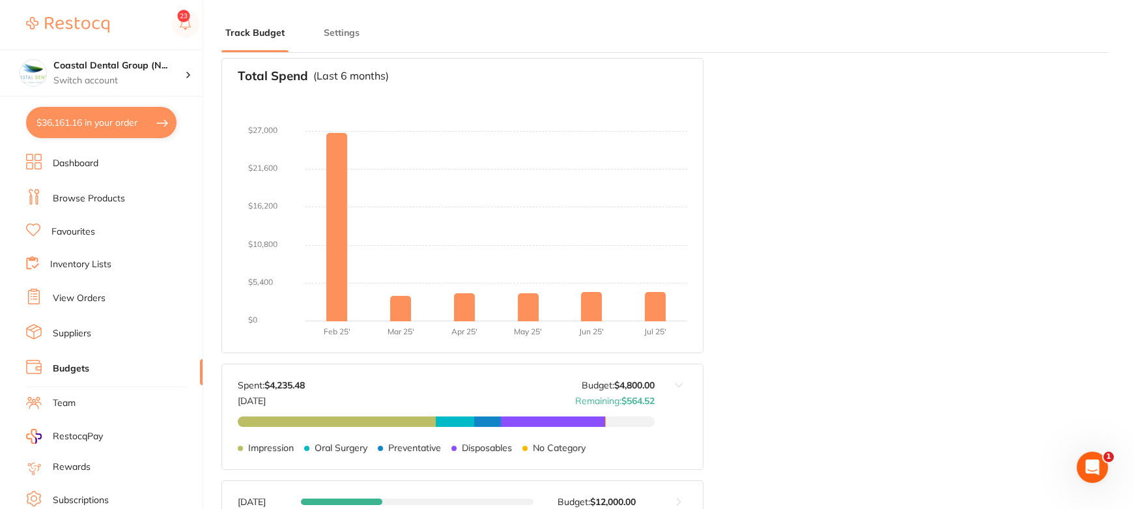
click at [85, 169] on link "Dashboard" at bounding box center [76, 163] width 46 height 13
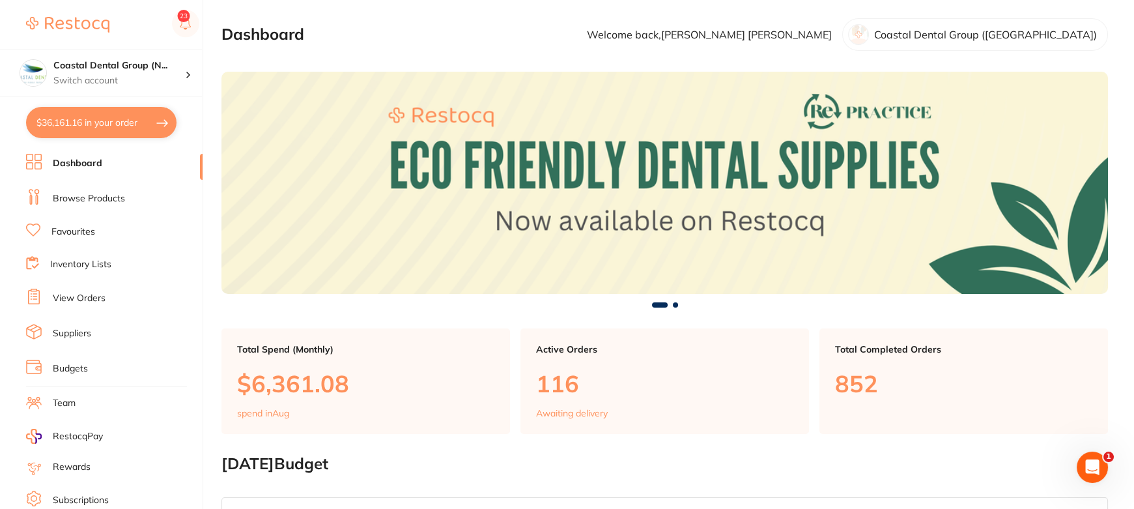
click at [109, 27] on div at bounding box center [112, 25] width 173 height 30
